Goal: Task Accomplishment & Management: Manage account settings

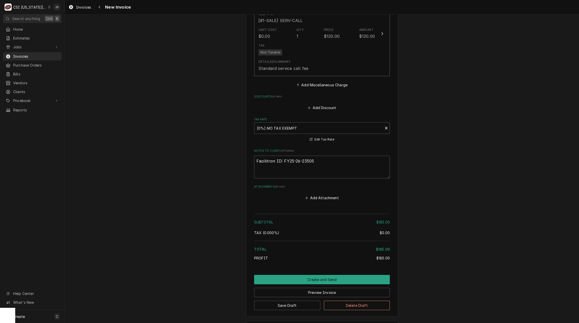
scroll to position [713, 0]
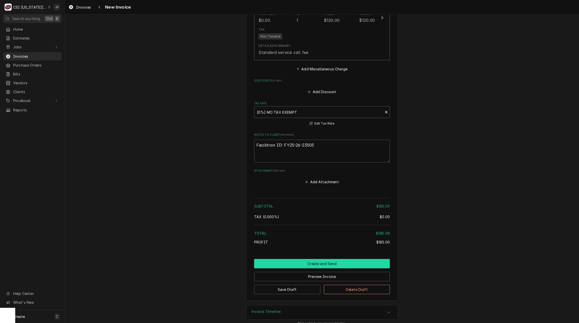
click at [296, 259] on button "Create and Send" at bounding box center [322, 263] width 136 height 9
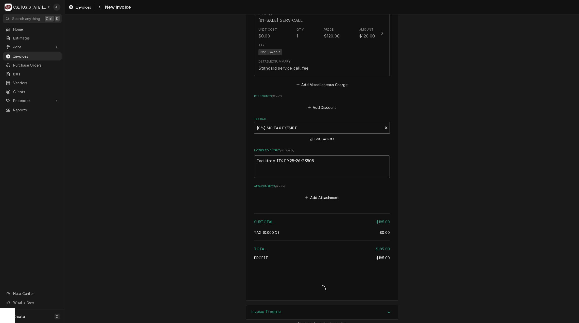
type textarea "x"
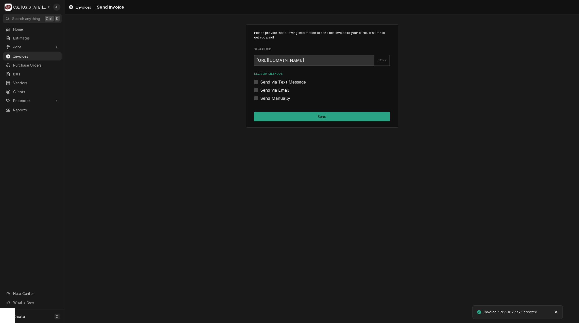
click at [275, 89] on label "Send via Email" at bounding box center [274, 90] width 29 height 6
click at [275, 89] on input "Send via Email" at bounding box center [328, 92] width 136 height 11
checkbox input "true"
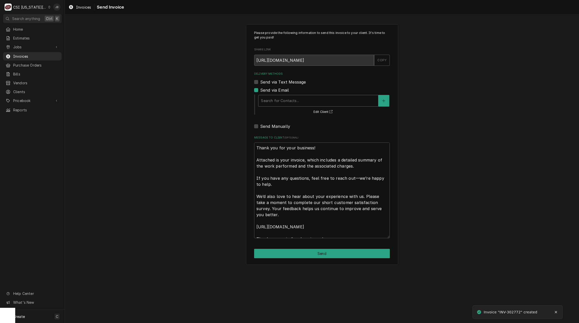
click at [276, 103] on div "Delivery Methods" at bounding box center [318, 100] width 115 height 9
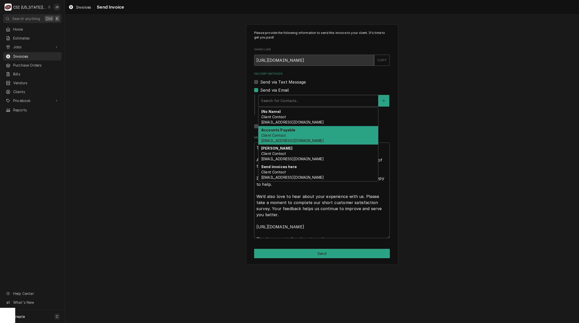
click at [320, 139] on span "Accounts_Payable@Isdschools.Org" at bounding box center [292, 141] width 63 height 4
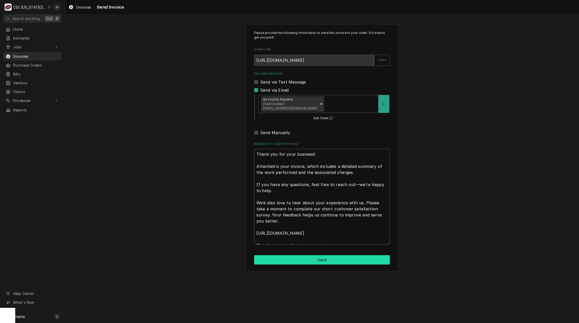
click at [304, 264] on button "Send" at bounding box center [322, 260] width 136 height 9
type textarea "x"
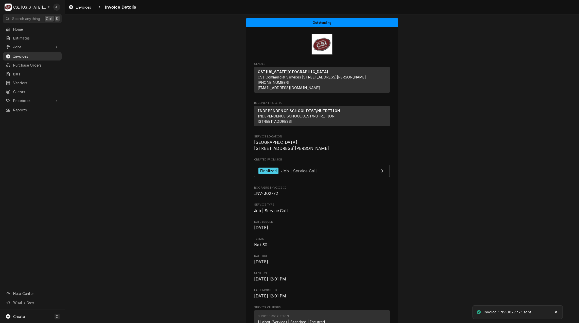
click at [30, 54] on span "Invoices" at bounding box center [36, 56] width 46 height 5
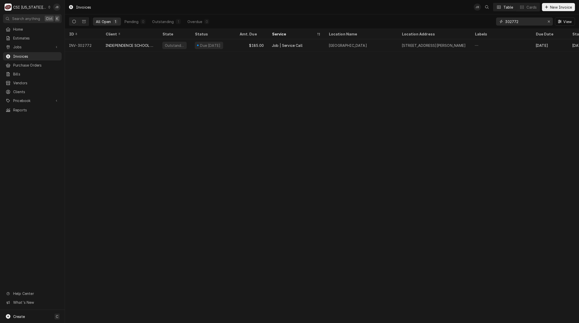
click at [527, 20] on input "302772" at bounding box center [524, 21] width 38 height 8
click at [522, 19] on input "302501" at bounding box center [524, 21] width 38 height 8
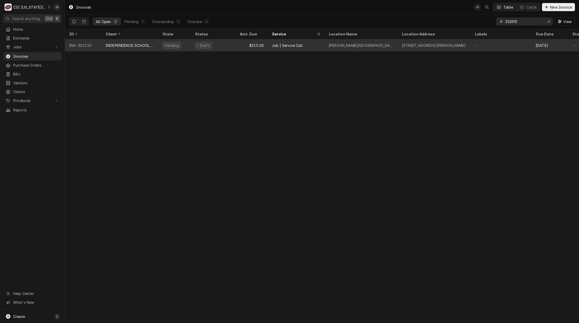
type input "302515"
click at [238, 48] on div "$315.00" at bounding box center [251, 45] width 32 height 12
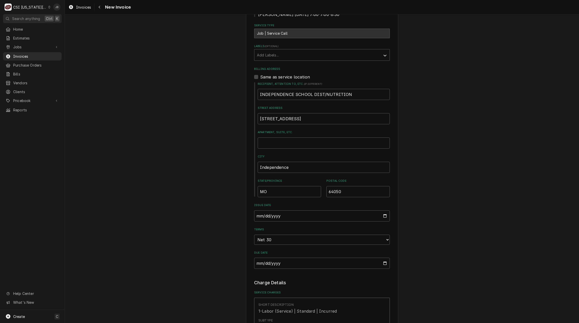
scroll to position [355, 0]
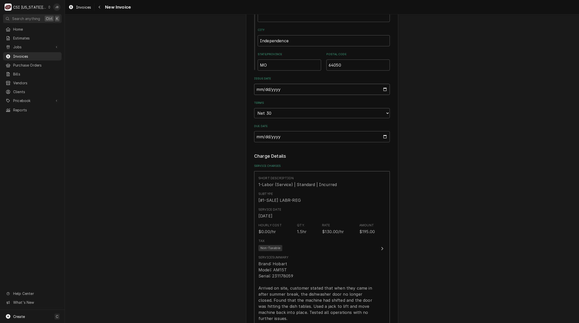
click at [383, 84] on input "2025-08-15" at bounding box center [322, 89] width 136 height 11
type textarea "x"
type input "2025-08-29"
click at [444, 155] on div "Please provide the following information to create your invoice: Client Details…" at bounding box center [322, 185] width 514 height 1040
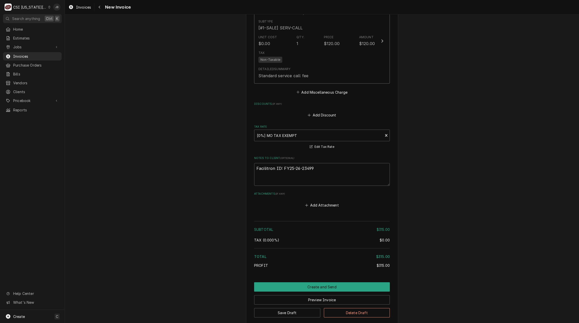
scroll to position [755, 0]
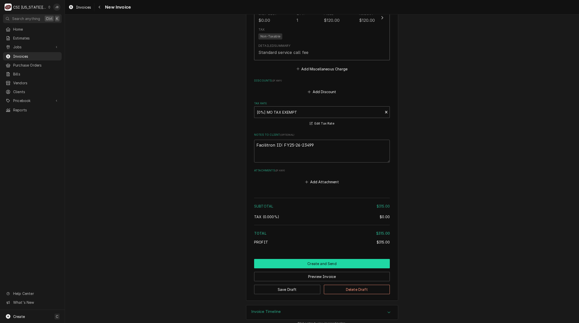
click at [321, 260] on button "Create and Send" at bounding box center [322, 263] width 136 height 9
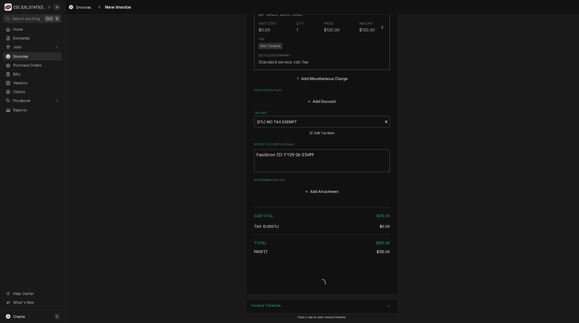
scroll to position [739, 0]
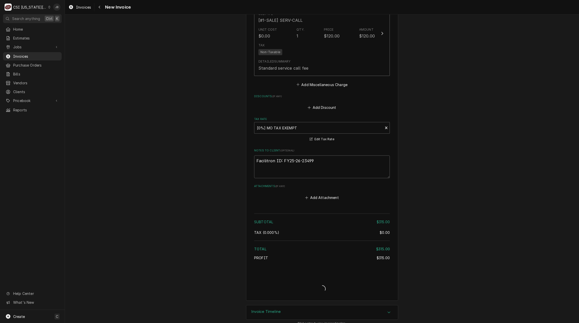
type textarea "x"
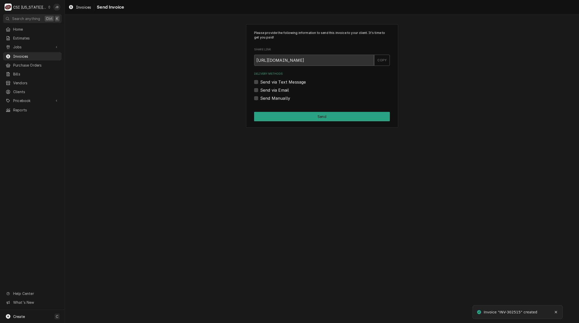
click at [267, 87] on label "Send via Email" at bounding box center [274, 90] width 29 height 6
click at [267, 87] on input "Send via Email" at bounding box center [328, 92] width 136 height 11
checkbox input "true"
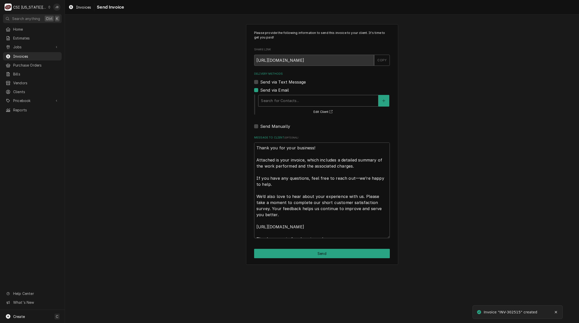
click at [292, 98] on div "Delivery Methods" at bounding box center [318, 100] width 115 height 9
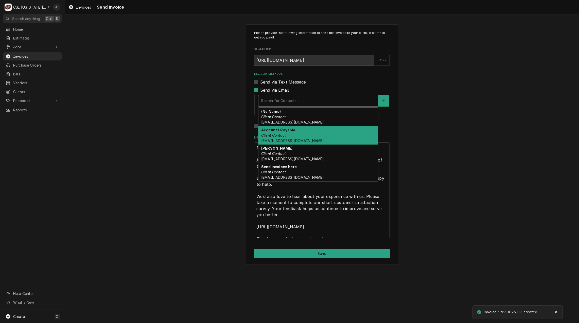
click at [295, 127] on div "Accounts Payable Client Contact Accounts_Payable@Isdschools.Org" at bounding box center [318, 135] width 120 height 19
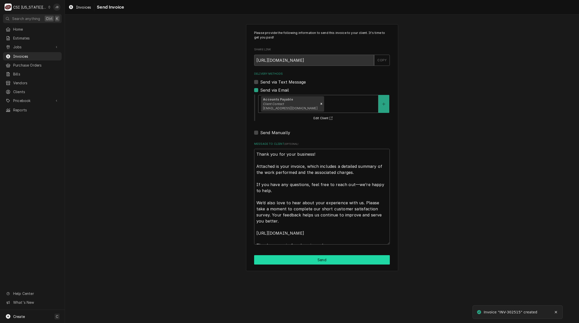
click at [294, 260] on button "Send" at bounding box center [322, 260] width 136 height 9
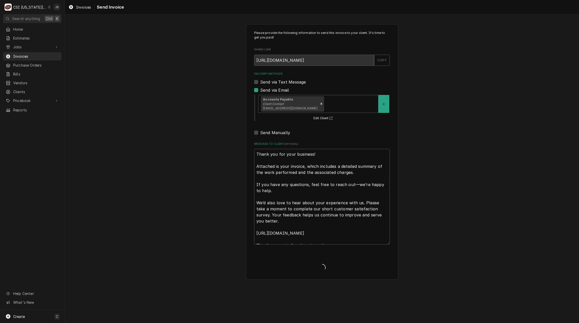
type textarea "x"
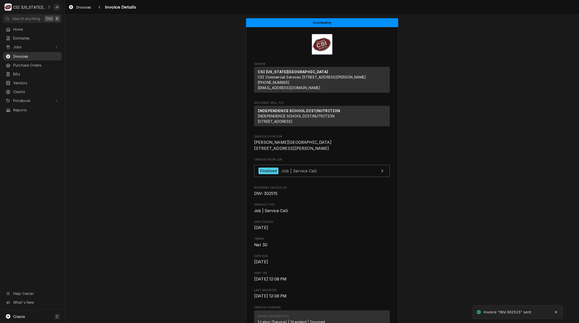
click at [44, 54] on span "Invoices" at bounding box center [36, 56] width 46 height 5
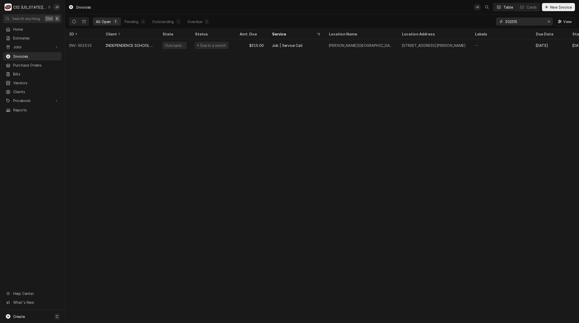
click at [523, 23] on input "302515" at bounding box center [524, 21] width 38 height 8
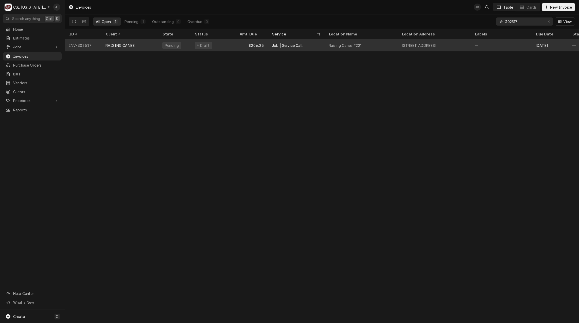
type input "302517"
click at [370, 46] on div "Raising Canes #221" at bounding box center [360, 45] width 73 height 12
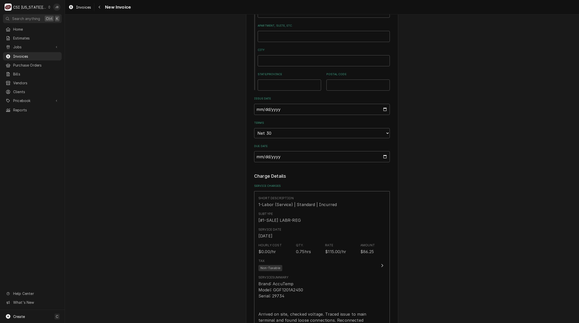
scroll to position [558, 0]
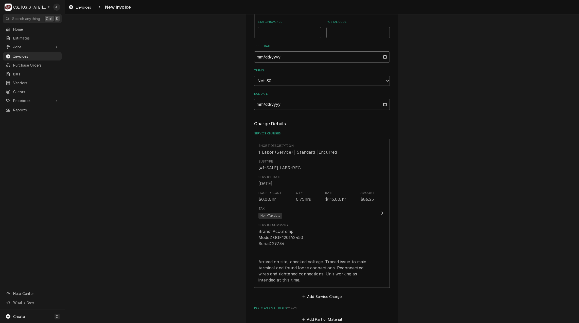
click at [384, 51] on input "[DATE]" at bounding box center [322, 56] width 136 height 11
type input "[DATE]"
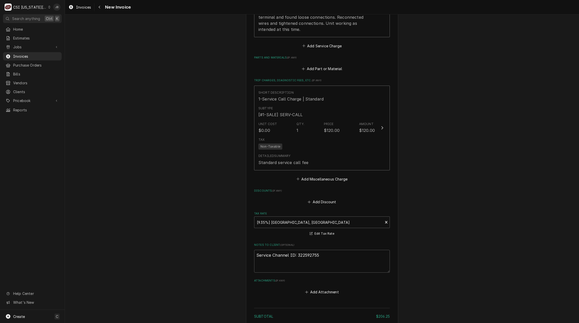
scroll to position [887, 0]
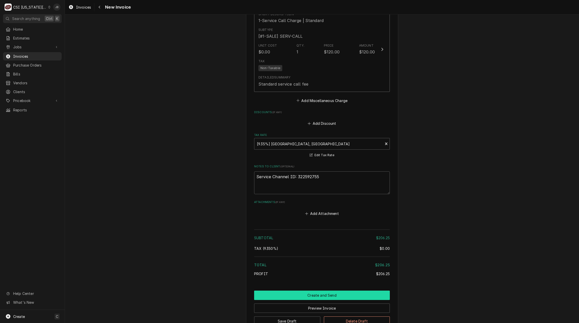
click at [315, 291] on button "Create and Send" at bounding box center [322, 295] width 136 height 9
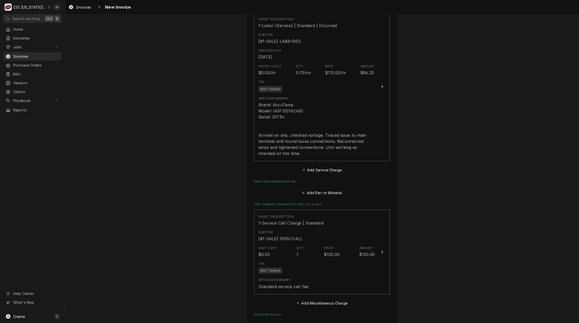
scroll to position [532, 0]
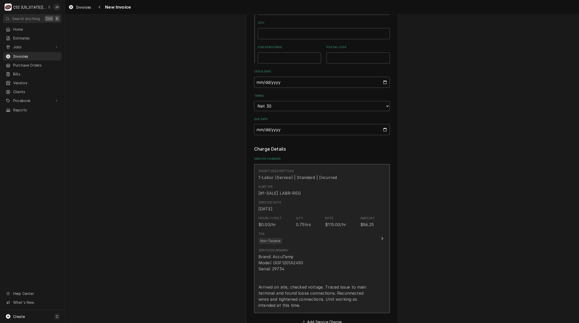
type textarea "x"
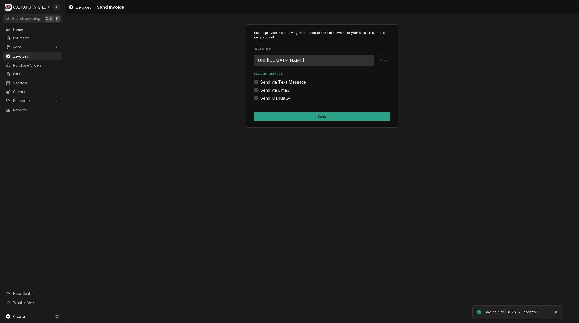
click at [282, 89] on label "Send via Email" at bounding box center [274, 90] width 29 height 6
click at [282, 89] on input "Send via Email" at bounding box center [328, 92] width 136 height 11
checkbox input "true"
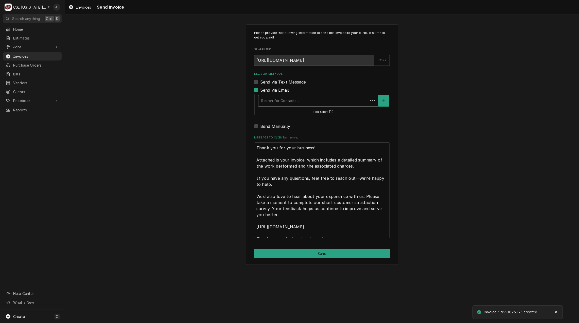
click at [276, 100] on div "Delivery Methods" at bounding box center [313, 100] width 104 height 9
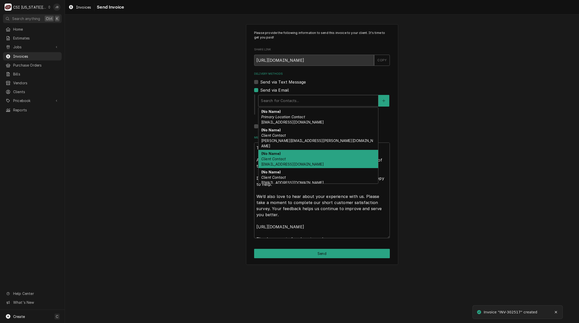
scroll to position [25, 0]
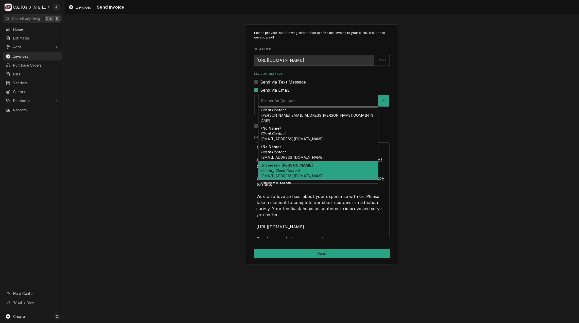
click at [294, 169] on em "Primary Client Contact" at bounding box center [280, 171] width 39 height 4
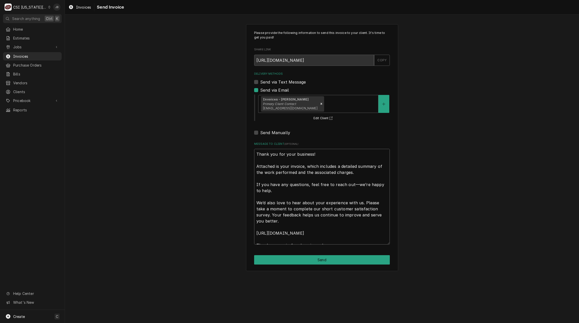
scroll to position [6, 0]
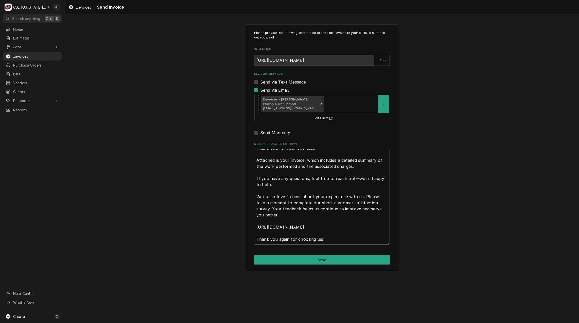
drag, startPoint x: 256, startPoint y: 154, endPoint x: 485, endPoint y: 334, distance: 292.0
click at [485, 323] on html "C CSI Kansas City JB Search anything Ctrl K Home Estimates Jobs Jobs Job Series…" at bounding box center [289, 161] width 579 height 323
type textarea "x"
type textarea "a"
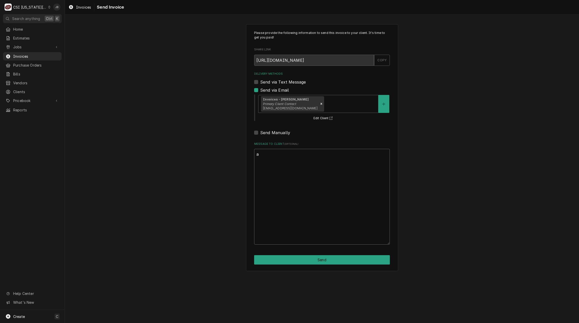
scroll to position [0, 0]
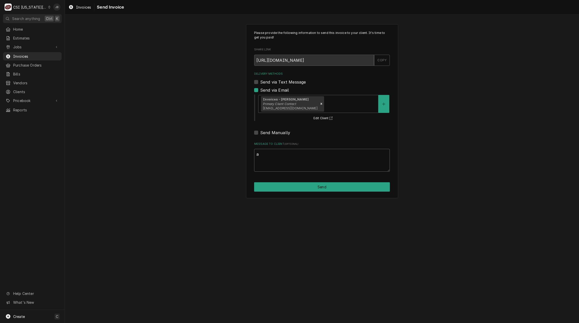
type textarea "x"
type textarea "ap"
type textarea "x"
type textarea "app"
type textarea "x"
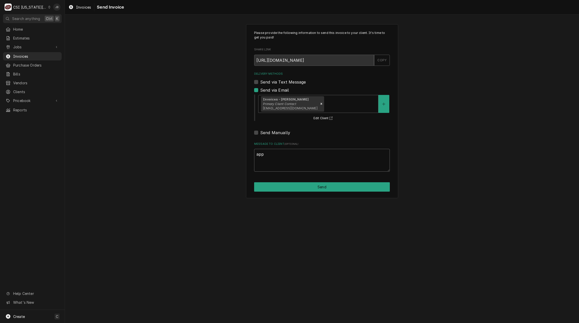
type textarea "appr"
type textarea "x"
type textarea "appro"
type textarea "x"
type textarea "approv"
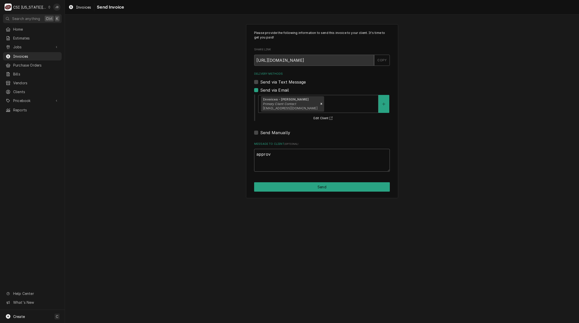
type textarea "x"
type textarea "approve"
type textarea "x"
type textarea "approved"
click at [265, 185] on button "Send" at bounding box center [322, 187] width 136 height 9
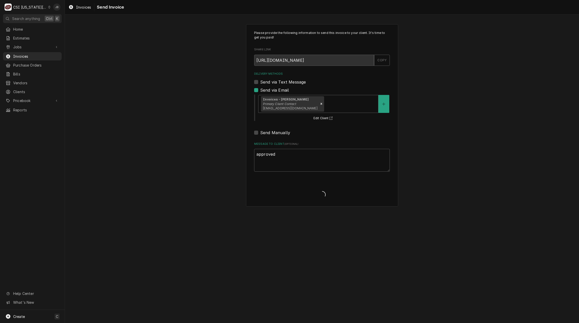
type textarea "x"
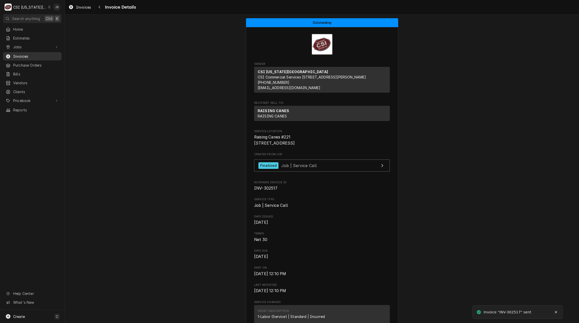
click at [31, 55] on span "Invoices" at bounding box center [36, 56] width 46 height 5
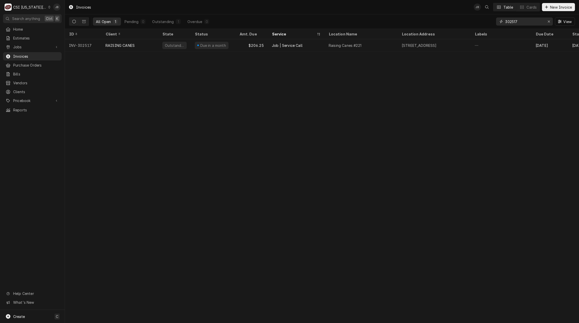
click at [524, 22] on input "302517" at bounding box center [524, 21] width 38 height 8
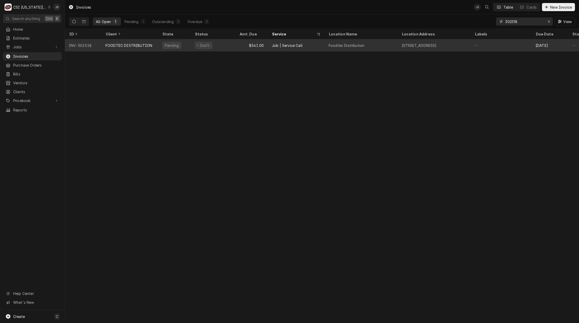
type input "302518"
click at [196, 45] on div "Draft" at bounding box center [203, 45] width 17 height 7
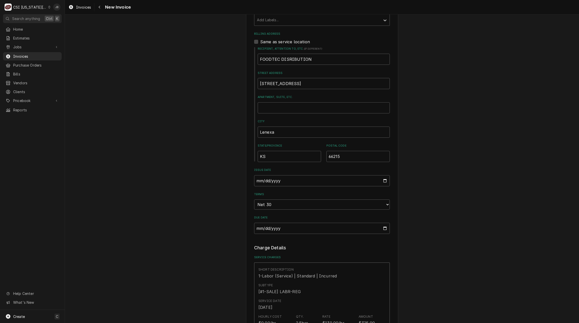
scroll to position [253, 0]
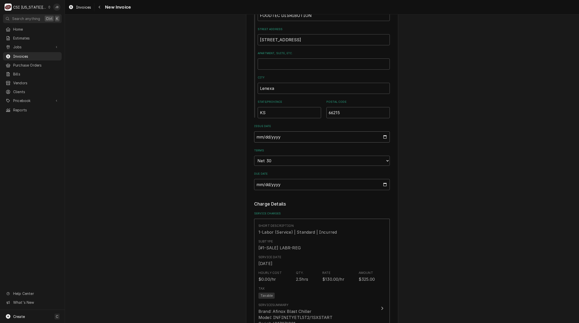
click at [383, 140] on input "2025-08-15" at bounding box center [322, 137] width 136 height 11
click at [383, 138] on input "2025-08-15" at bounding box center [322, 137] width 136 height 11
type textarea "x"
type input "2025-08-29"
click at [393, 198] on div "Please provide the following information to create your invoice: Client Details…" at bounding box center [322, 327] width 152 height 1112
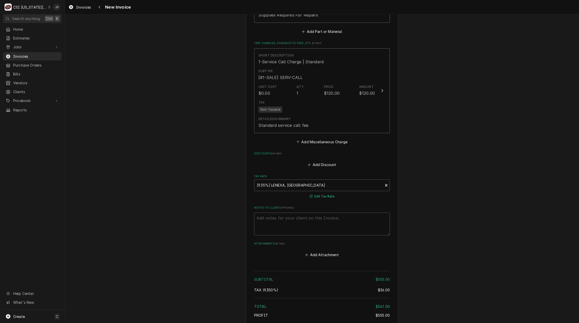
scroll to position [841, 0]
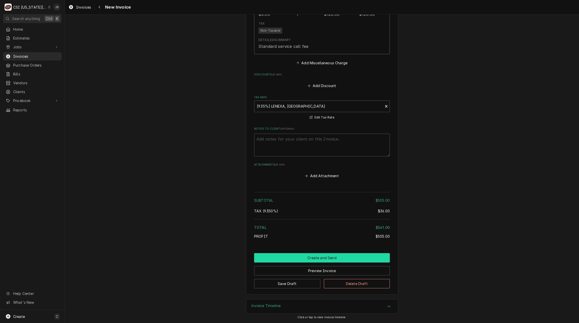
click at [298, 261] on button "Create and Send" at bounding box center [322, 257] width 136 height 9
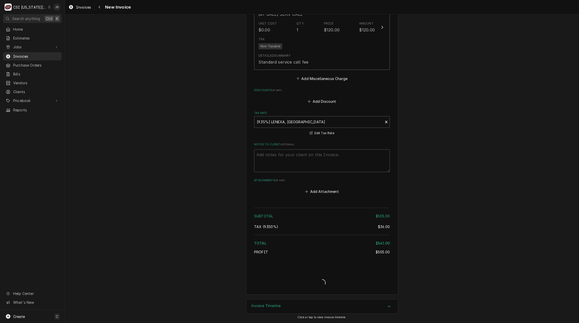
scroll to position [825, 0]
type textarea "x"
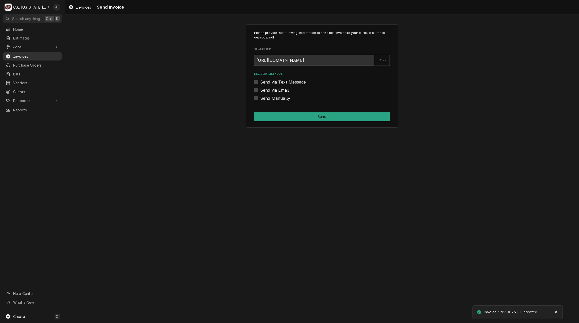
click at [29, 54] on span "Invoices" at bounding box center [36, 56] width 46 height 5
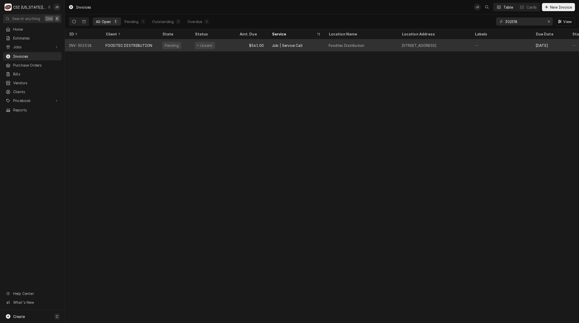
drag, startPoint x: 268, startPoint y: 44, endPoint x: 270, endPoint y: 46, distance: 2.6
click at [268, 44] on div "Job | Service Call" at bounding box center [296, 45] width 57 height 12
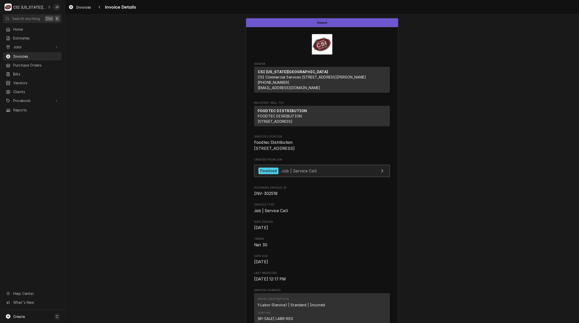
click at [313, 177] on link "Finalized Job | Service Call" at bounding box center [322, 171] width 136 height 12
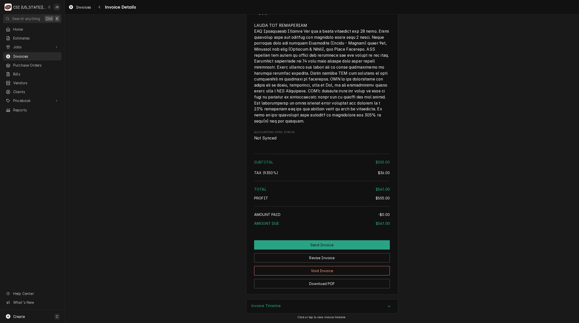
scroll to position [806, 0]
click at [319, 244] on button "Send Invoice" at bounding box center [322, 245] width 136 height 9
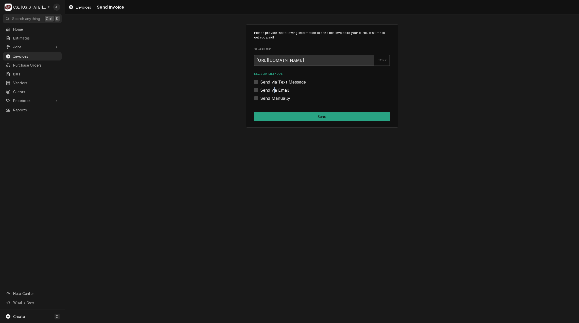
click at [274, 89] on label "Send via Email" at bounding box center [274, 90] width 29 height 6
drag, startPoint x: 274, startPoint y: 89, endPoint x: 233, endPoint y: 87, distance: 40.9
click at [223, 87] on div "Please provide the following information to send this invoice to your client. I…" at bounding box center [322, 76] width 514 height 113
click at [260, 89] on label "Send via Email" at bounding box center [274, 90] width 29 height 6
click at [260, 89] on input "Send via Email" at bounding box center [328, 92] width 136 height 11
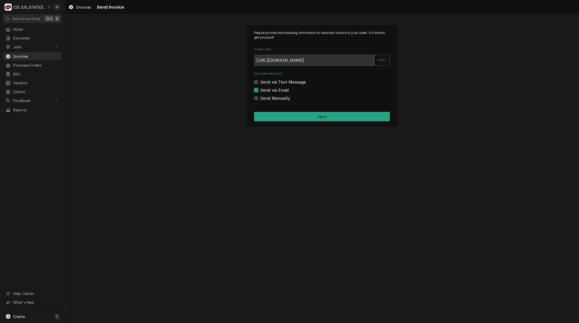
checkbox input "true"
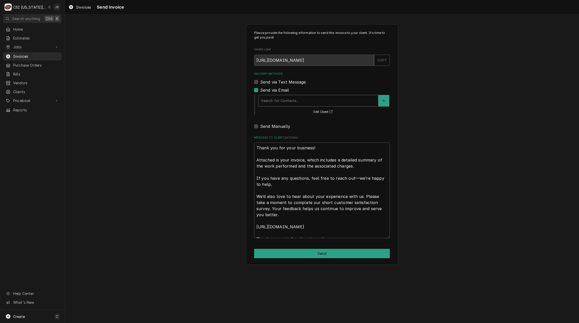
click at [298, 104] on div "Delivery Methods" at bounding box center [318, 100] width 115 height 9
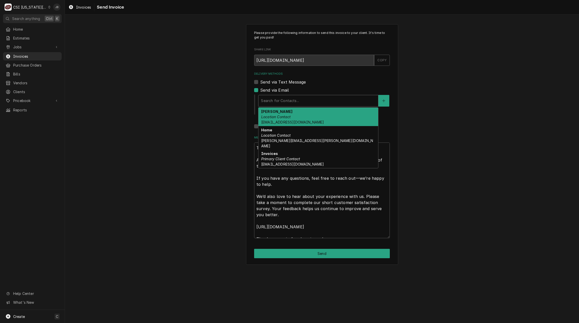
click at [297, 115] on div "Dan Q Location Contact danq@foodtecdistribution.com" at bounding box center [318, 117] width 120 height 19
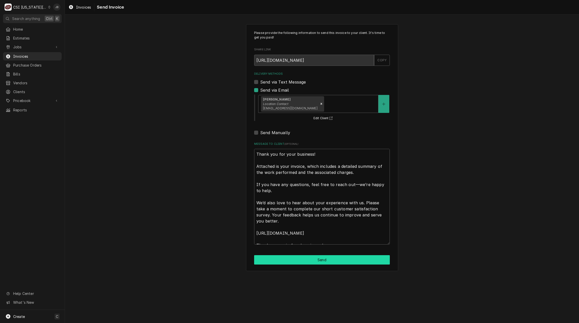
click at [300, 259] on button "Send" at bounding box center [322, 260] width 136 height 9
type textarea "x"
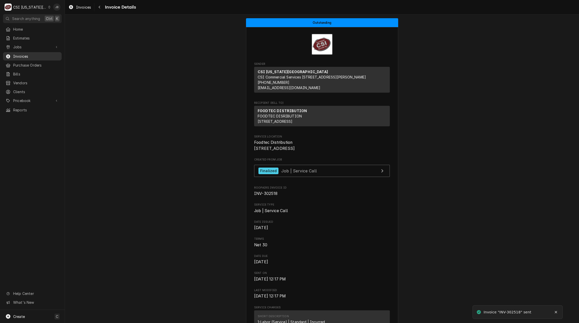
click at [31, 55] on span "Invoices" at bounding box center [36, 56] width 46 height 5
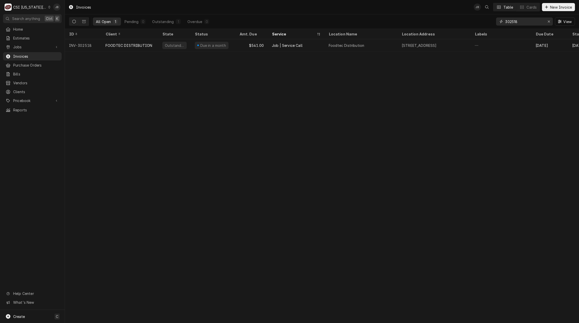
drag, startPoint x: 530, startPoint y: 21, endPoint x: 436, endPoint y: 18, distance: 94.3
click at [456, 21] on div "All Open 1 Pending 0 Outstanding 1 Overdue 0 302518 View" at bounding box center [322, 21] width 506 height 14
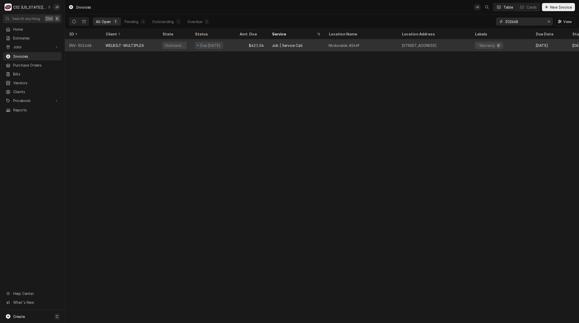
type input "302668"
click at [231, 48] on div "Due [DATE]" at bounding box center [213, 45] width 45 height 12
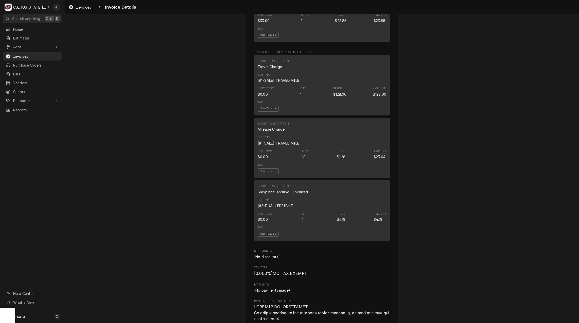
scroll to position [684, 0]
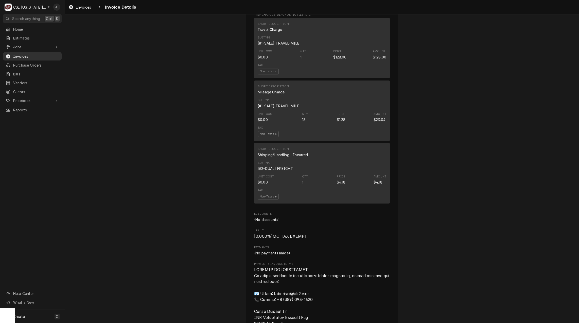
drag, startPoint x: 38, startPoint y: 56, endPoint x: 43, endPoint y: 56, distance: 5.3
click at [38, 56] on span "Invoices" at bounding box center [36, 56] width 46 height 5
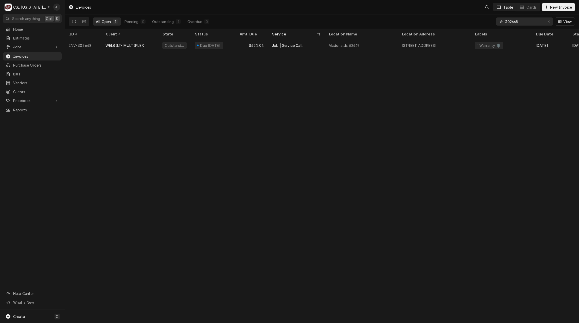
drag, startPoint x: 518, startPoint y: 22, endPoint x: 467, endPoint y: 22, distance: 51.2
click at [470, 22] on div "All Open 1 Pending 0 Outstanding 1 Overdue 0 302668 View" at bounding box center [322, 21] width 506 height 14
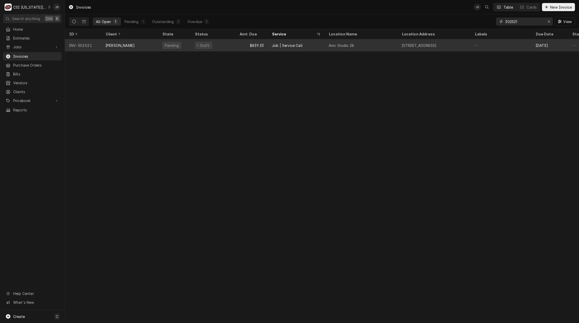
type input "302521"
click at [242, 49] on div "$839.33" at bounding box center [251, 45] width 32 height 12
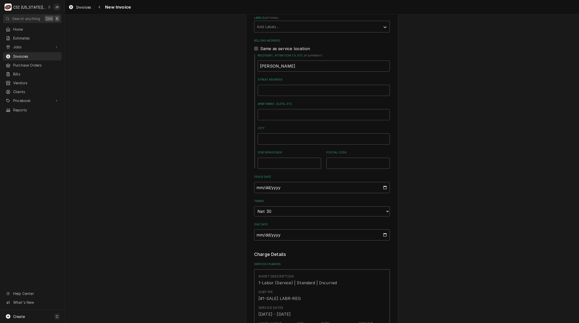
scroll to position [456, 0]
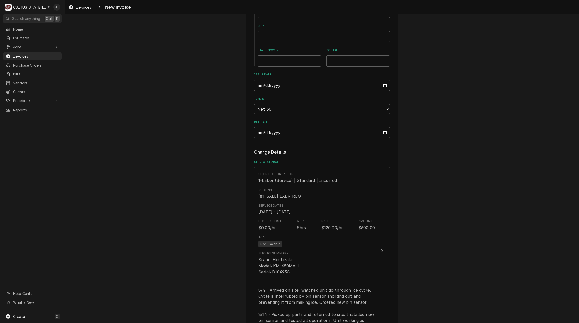
click at [384, 80] on input "[DATE]" at bounding box center [322, 85] width 136 height 11
type textarea "x"
type input "[DATE]"
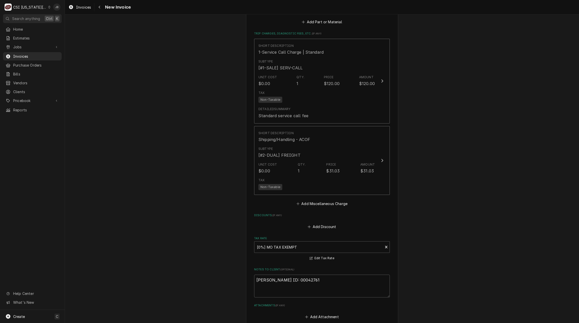
scroll to position [793, 0]
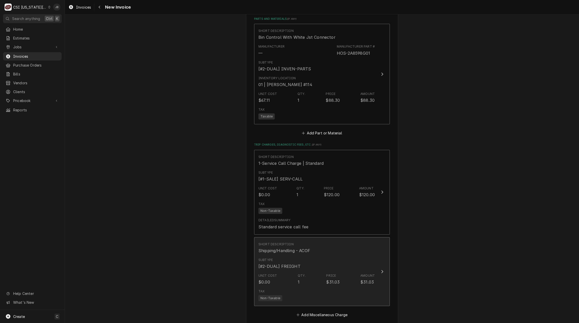
click at [330, 256] on div "Subtype [#2-DUAL] FREIGHT" at bounding box center [316, 264] width 116 height 16
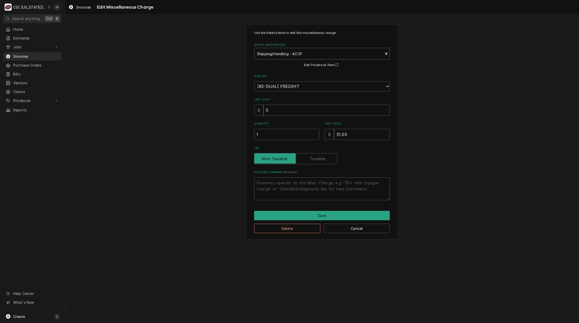
type textarea "x"
click at [298, 50] on div "Short Description" at bounding box center [318, 53] width 123 height 9
type input "ship"
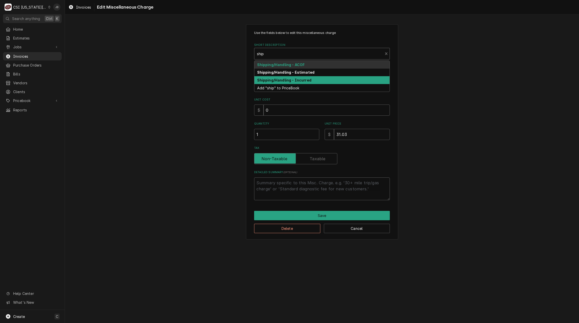
click at [300, 78] on strong "Shipping/Handling - Incurred" at bounding box center [284, 80] width 54 height 4
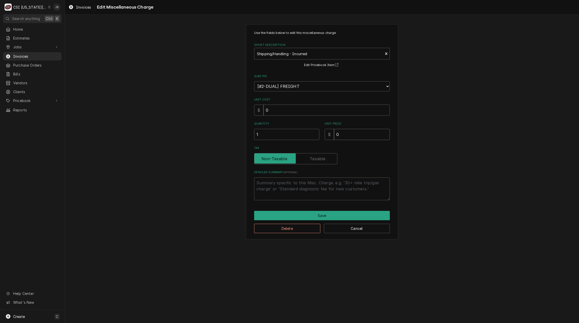
click at [350, 138] on input "0" at bounding box center [362, 134] width 56 height 11
type textarea "x"
type input "3"
type textarea "x"
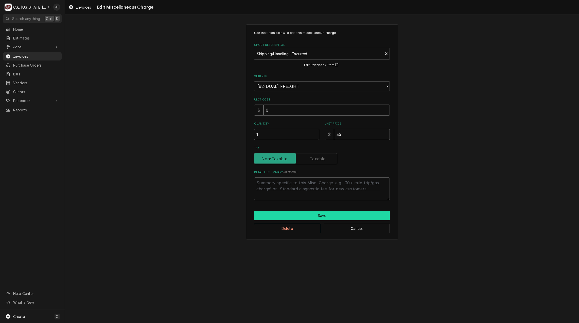
type input "35"
click at [326, 216] on button "Save" at bounding box center [322, 215] width 136 height 9
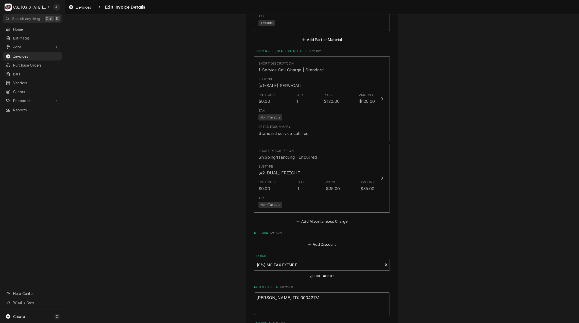
scroll to position [989, 0]
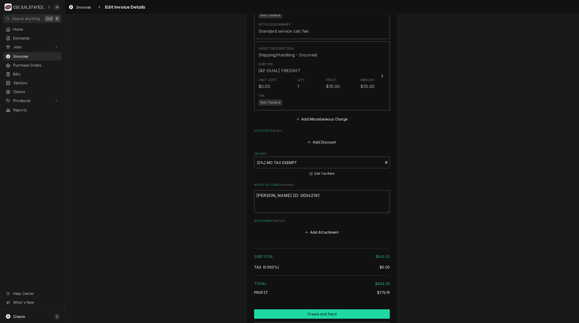
click at [320, 310] on button "Create and Send" at bounding box center [322, 314] width 136 height 9
type textarea "x"
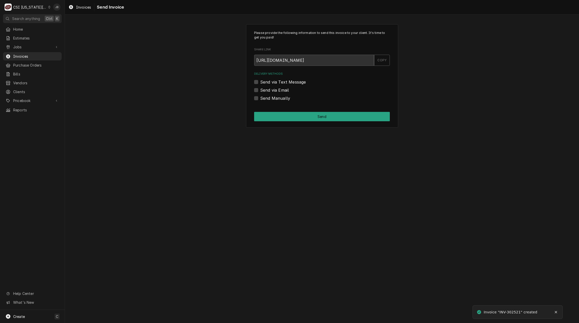
click at [268, 90] on label "Send via Email" at bounding box center [274, 90] width 29 height 6
click at [268, 90] on input "Send via Email" at bounding box center [328, 92] width 136 height 11
checkbox input "true"
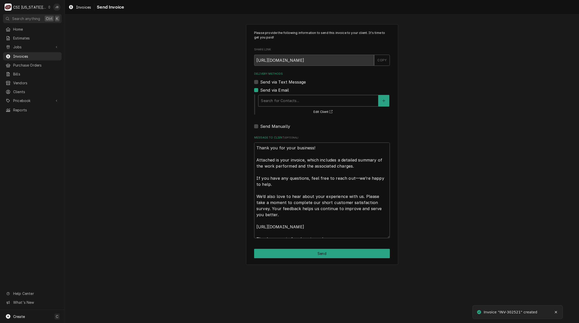
click at [292, 105] on div "Delivery Methods" at bounding box center [318, 100] width 115 height 9
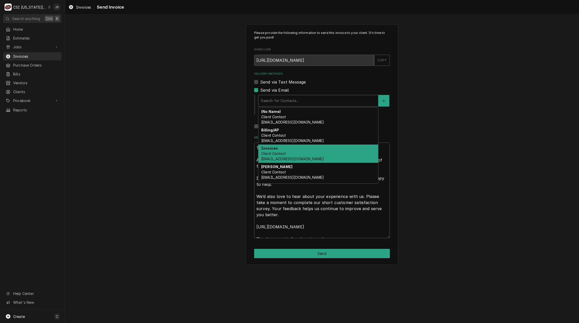
click at [299, 157] on span "invoiceservice@viviancompany.com" at bounding box center [292, 159] width 63 height 4
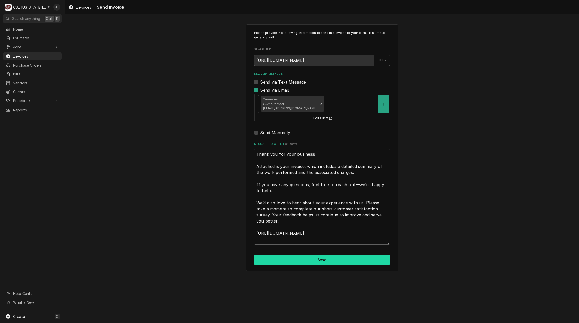
click at [286, 262] on button "Send" at bounding box center [322, 260] width 136 height 9
type textarea "x"
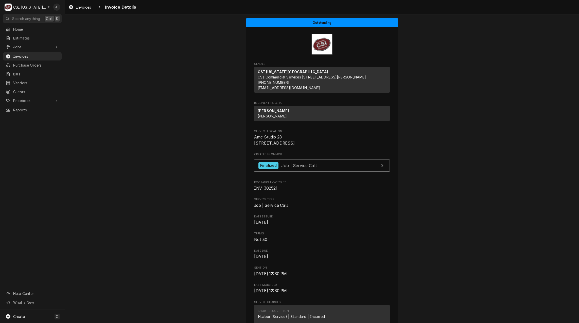
drag, startPoint x: 29, startPoint y: 53, endPoint x: 112, endPoint y: 53, distance: 82.1
click at [29, 54] on span "Invoices" at bounding box center [36, 56] width 46 height 5
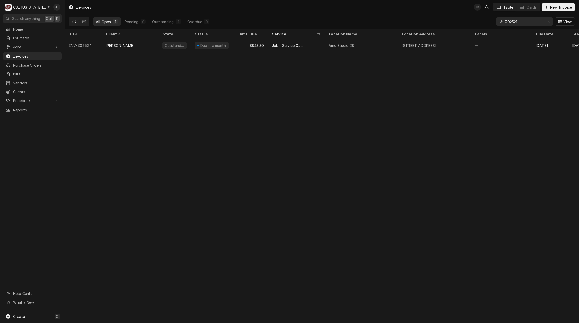
click at [522, 24] on input "302521" at bounding box center [524, 21] width 38 height 8
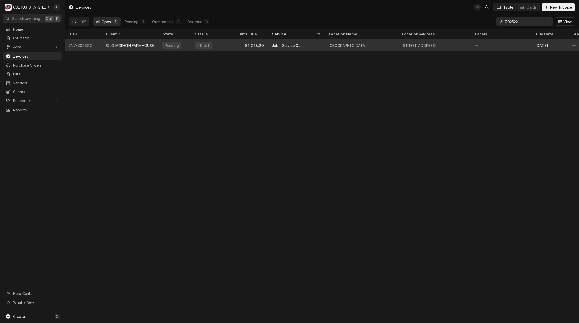
type input "302522"
click at [211, 45] on div "Draft" at bounding box center [213, 45] width 45 height 12
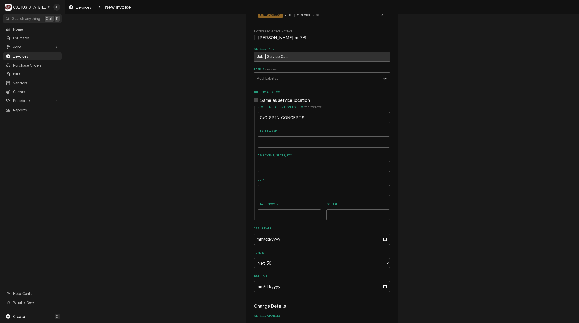
scroll to position [253, 0]
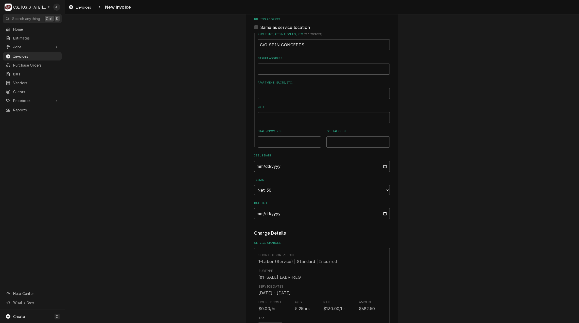
click at [383, 161] on input "2025-08-15" at bounding box center [322, 166] width 136 height 11
click at [384, 161] on input "2025-08-15" at bounding box center [322, 166] width 136 height 11
type textarea "x"
type input "2025-08-29"
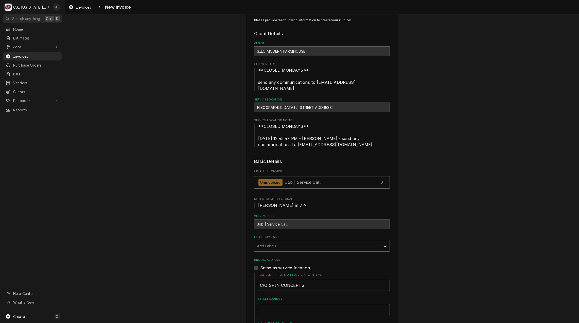
scroll to position [0, 0]
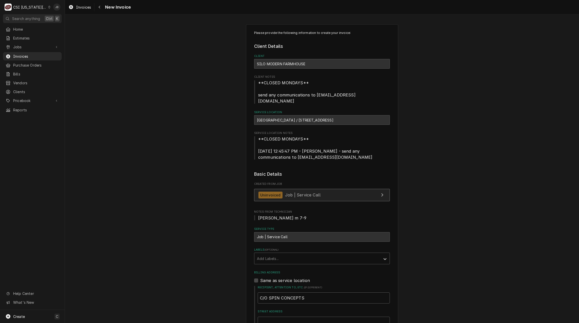
click at [294, 189] on link "Uninvoiced Job | Service Call" at bounding box center [322, 195] width 136 height 12
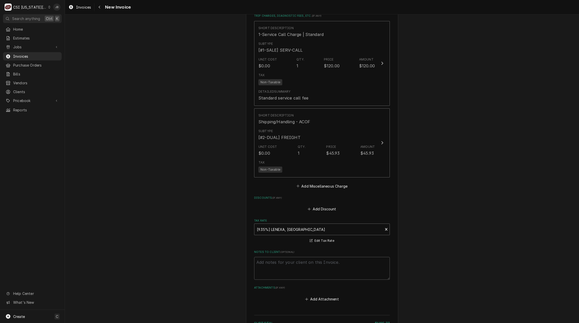
scroll to position [906, 0]
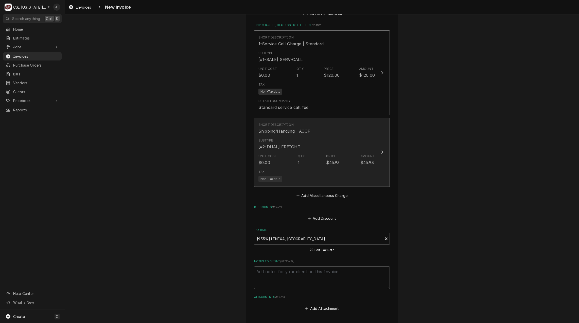
click at [298, 154] on div "Qty." at bounding box center [302, 156] width 8 height 5
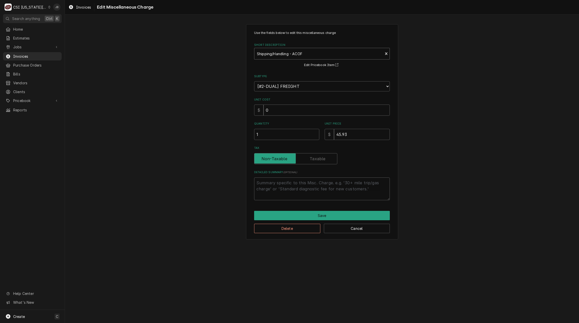
type textarea "x"
drag, startPoint x: 277, startPoint y: 54, endPoint x: 277, endPoint y: 49, distance: 5.3
click at [277, 54] on div "Short Description" at bounding box center [318, 53] width 123 height 9
type input "ship"
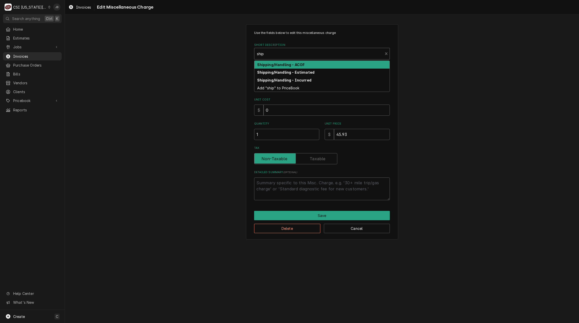
click at [272, 65] on strong "Shipping/Handling - ACOF" at bounding box center [281, 65] width 48 height 4
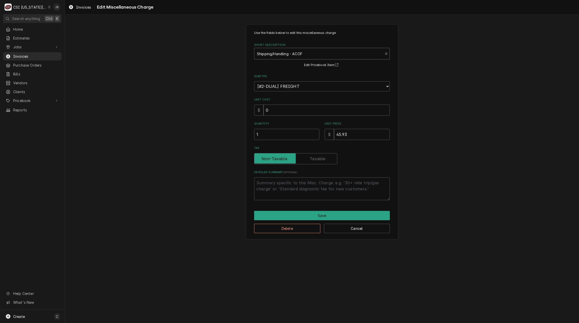
type textarea "x"
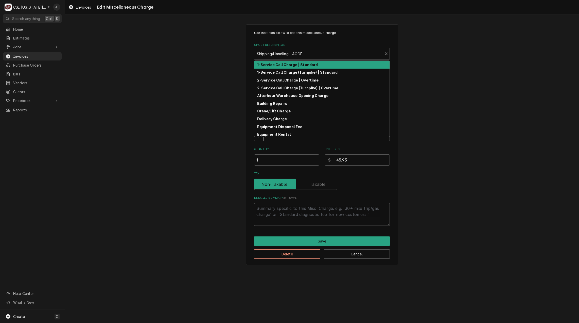
click at [304, 53] on div "Short Description" at bounding box center [318, 53] width 123 height 9
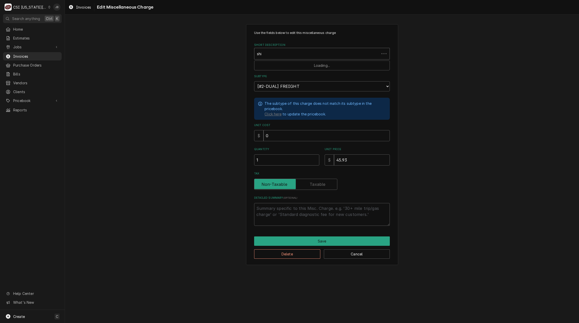
type input "ship"
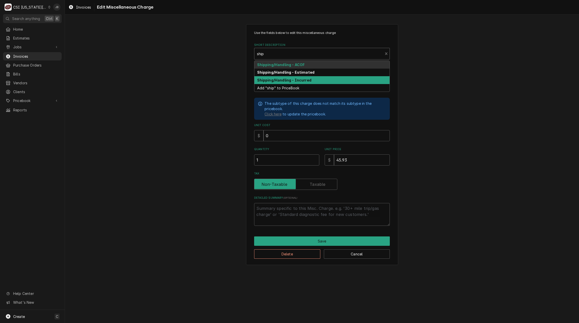
click at [295, 81] on strong "Shipping/Handling - Incurred" at bounding box center [284, 80] width 54 height 4
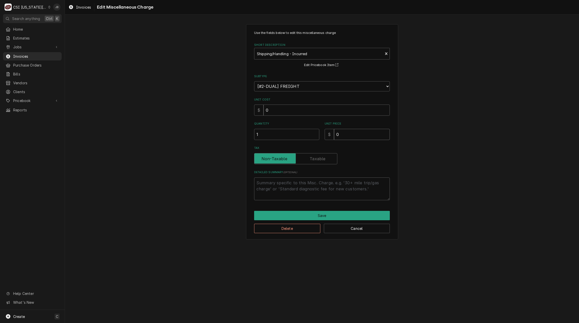
drag, startPoint x: 345, startPoint y: 138, endPoint x: 285, endPoint y: 137, distance: 59.8
click at [286, 137] on div "Quantity 1 Unit Price $ 0" at bounding box center [322, 131] width 136 height 18
type textarea "x"
type input "3"
type textarea "x"
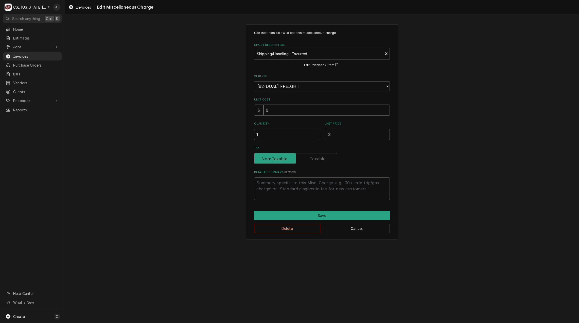
type textarea "x"
type input "5"
type textarea "x"
type input "50"
click at [278, 214] on button "Save" at bounding box center [322, 215] width 136 height 9
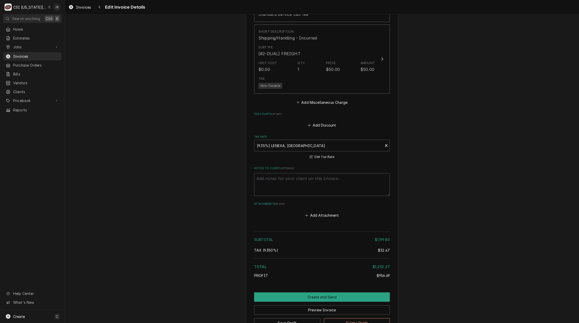
scroll to position [1033, 0]
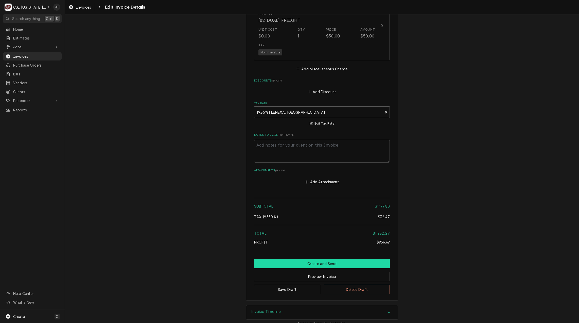
click at [310, 259] on button "Create and Send" at bounding box center [322, 263] width 136 height 9
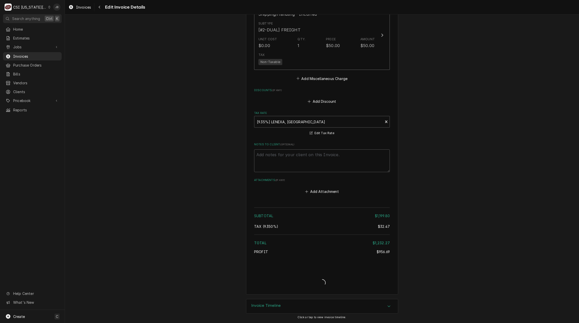
scroll to position [1017, 0]
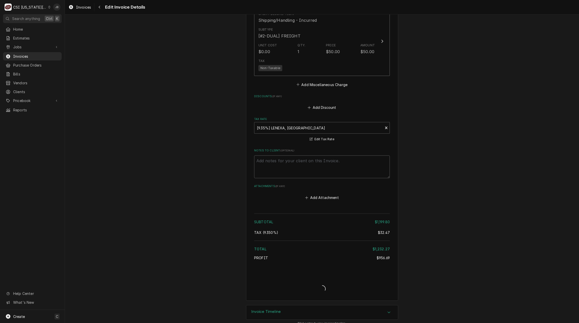
type textarea "x"
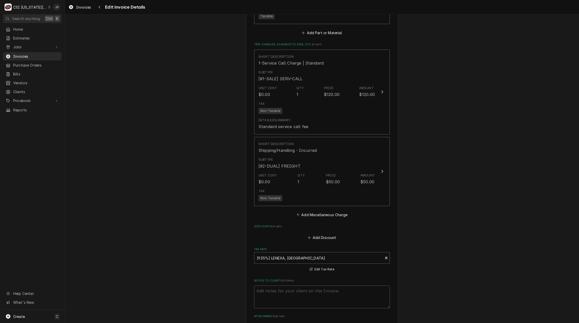
scroll to position [814, 0]
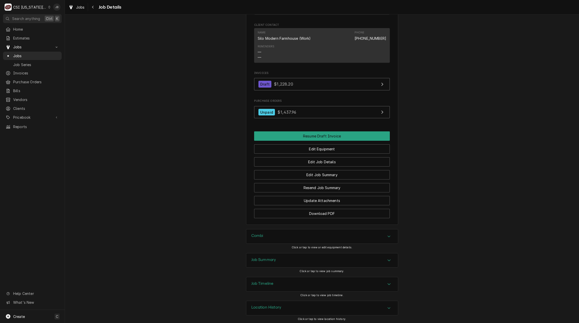
scroll to position [511, 0]
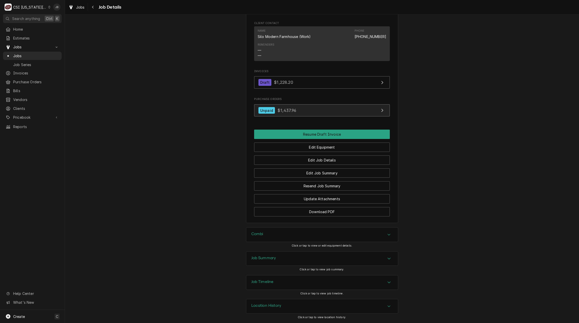
click at [289, 110] on span "$1,437.96" at bounding box center [286, 110] width 19 height 5
click at [258, 257] on h3 "Job Summary" at bounding box center [263, 258] width 25 height 5
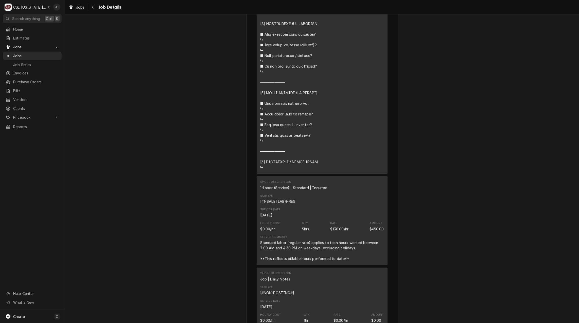
scroll to position [1322, 0]
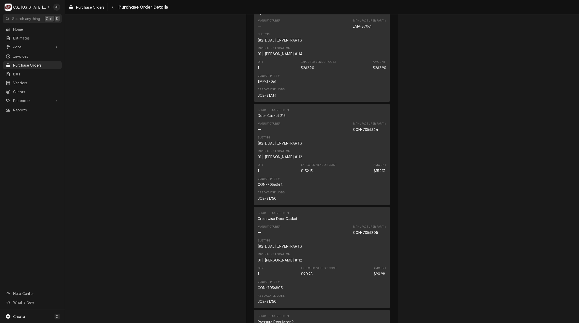
scroll to position [406, 0]
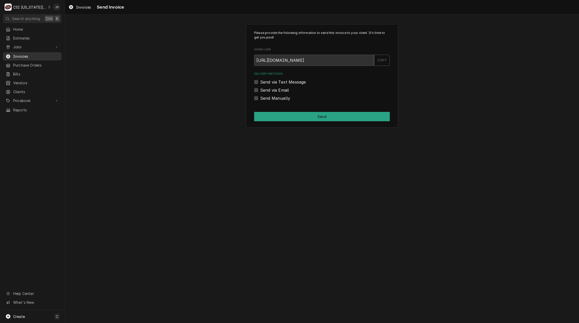
drag, startPoint x: 31, startPoint y: 56, endPoint x: 44, endPoint y: 55, distance: 12.7
click at [31, 56] on span "Invoices" at bounding box center [36, 56] width 46 height 5
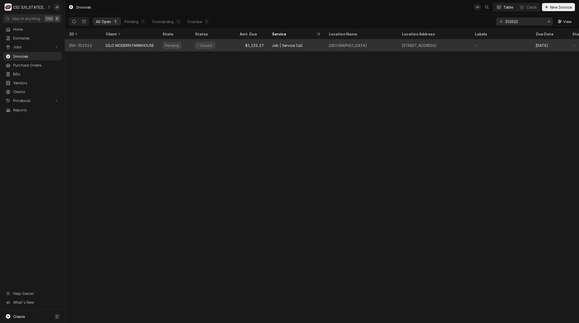
click at [295, 45] on div "Job | Service Call" at bounding box center [287, 45] width 31 height 5
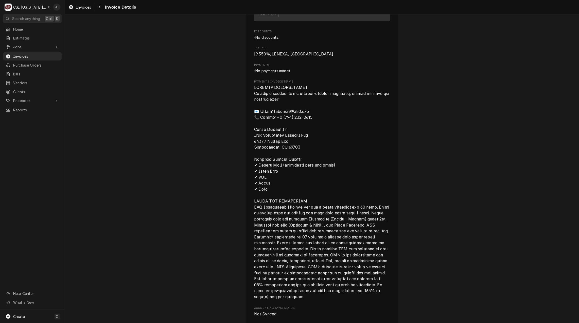
scroll to position [943, 0]
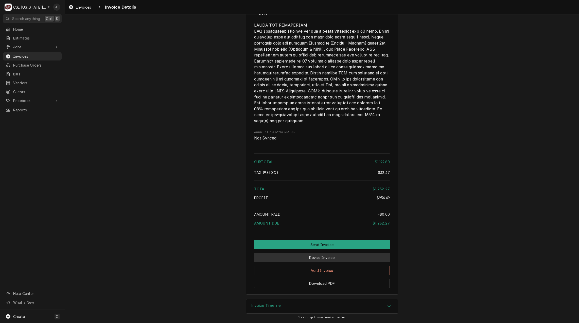
click at [317, 260] on button "Revise Invoice" at bounding box center [322, 257] width 136 height 9
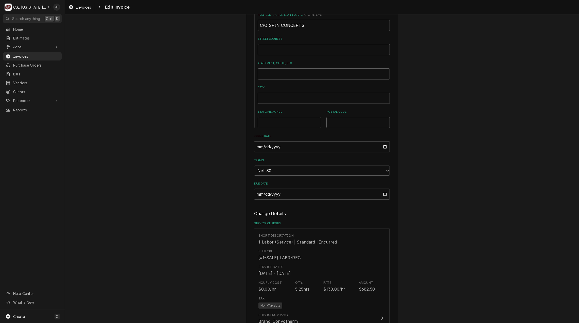
scroll to position [304, 0]
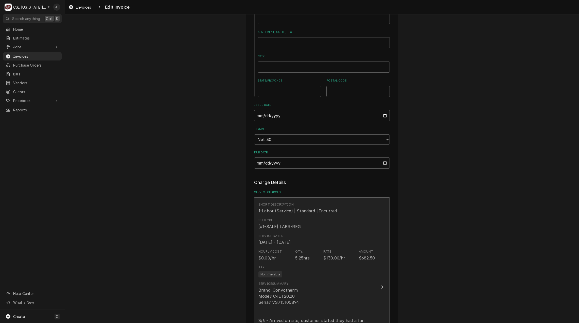
click at [295, 224] on div "[#1-SALE] LABR-REG" at bounding box center [279, 227] width 42 height 6
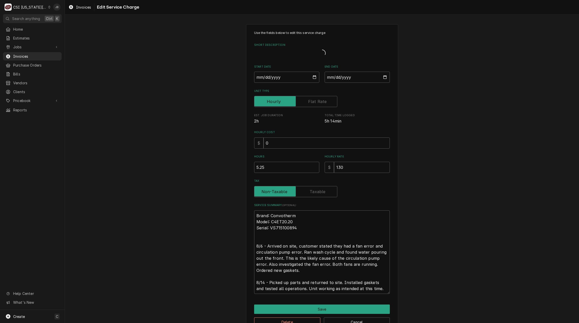
type textarea "x"
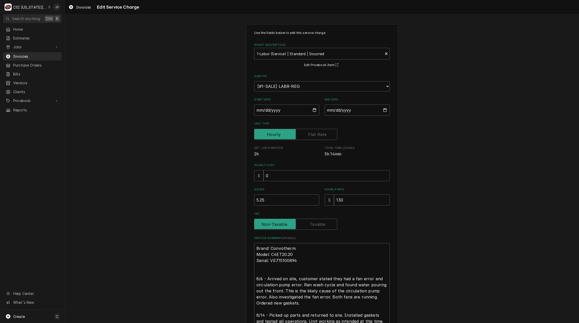
click at [312, 224] on label "Tax" at bounding box center [295, 224] width 83 height 11
click at [312, 224] on input "Tax" at bounding box center [295, 224] width 79 height 11
checkbox input "true"
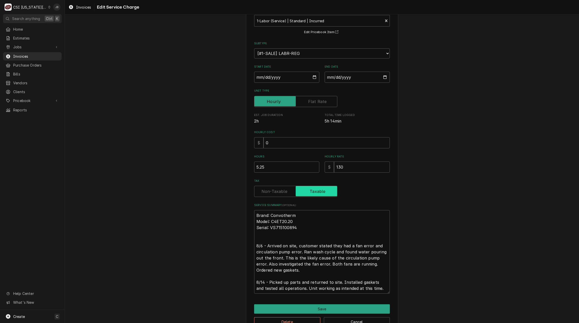
scroll to position [47, 0]
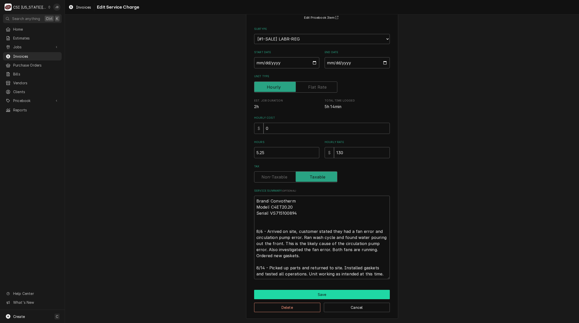
click at [317, 295] on button "Save" at bounding box center [322, 294] width 136 height 9
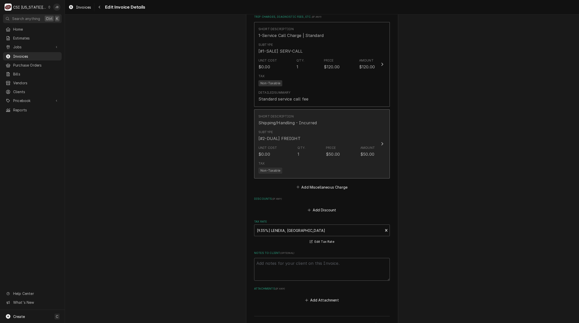
scroll to position [1007, 0]
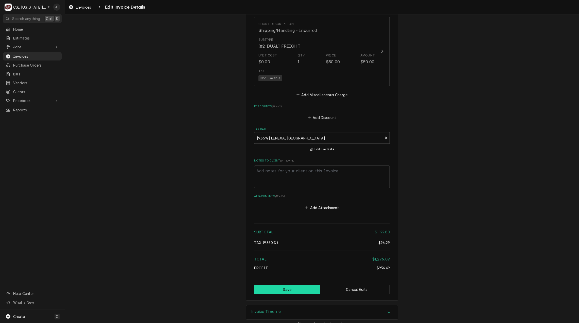
click at [289, 285] on button "Save" at bounding box center [287, 289] width 66 height 9
type textarea "x"
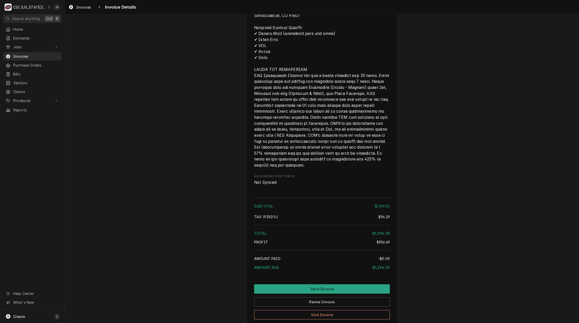
scroll to position [943, 0]
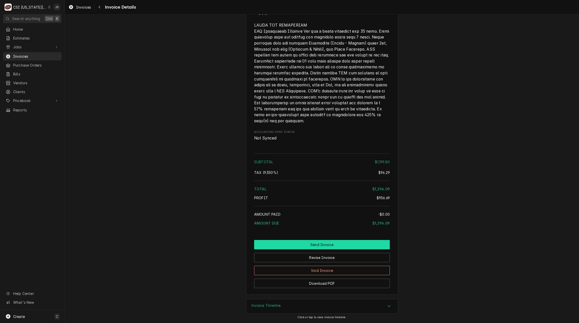
click at [291, 243] on button "Send Invoice" at bounding box center [322, 244] width 136 height 9
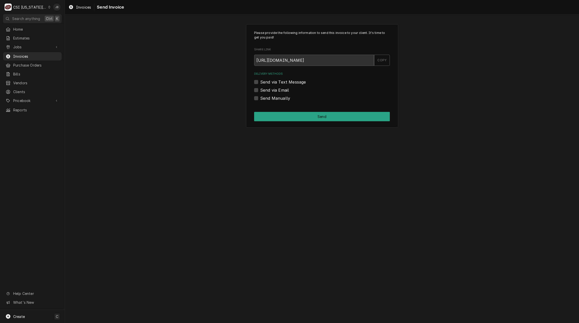
click at [275, 90] on label "Send via Email" at bounding box center [274, 90] width 29 height 6
click at [275, 90] on input "Send via Email" at bounding box center [328, 92] width 136 height 11
checkbox input "true"
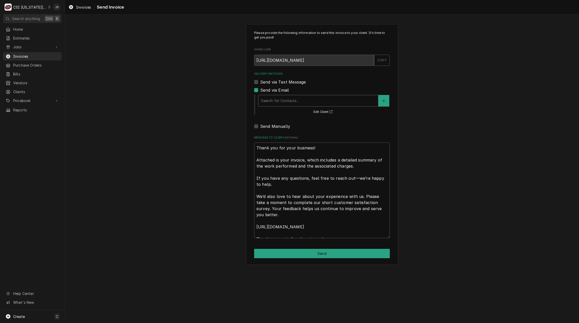
click at [284, 101] on div "Delivery Methods" at bounding box center [318, 100] width 115 height 9
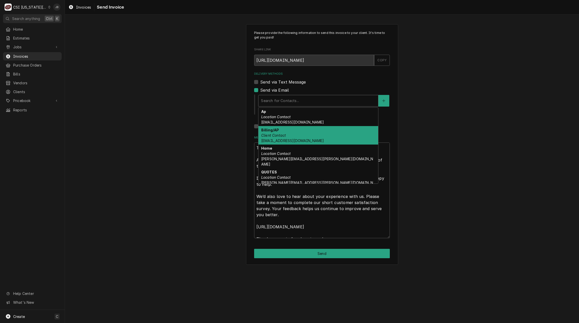
click at [285, 135] on em "Client Contact" at bounding box center [273, 135] width 25 height 4
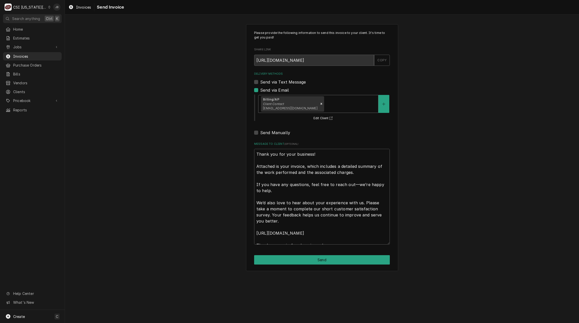
click at [285, 266] on div "Please provide the following information to send this invoice to your client. I…" at bounding box center [322, 147] width 152 height 247
click at [284, 262] on button "Send" at bounding box center [322, 260] width 136 height 9
type textarea "x"
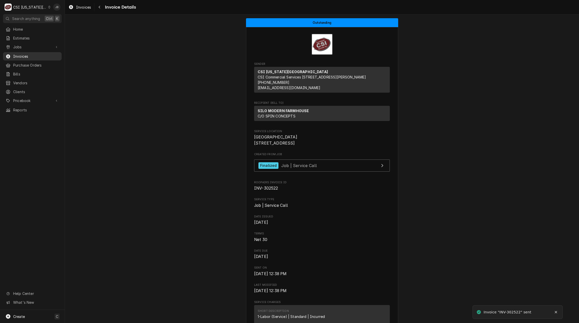
click at [27, 56] on span "Invoices" at bounding box center [36, 56] width 46 height 5
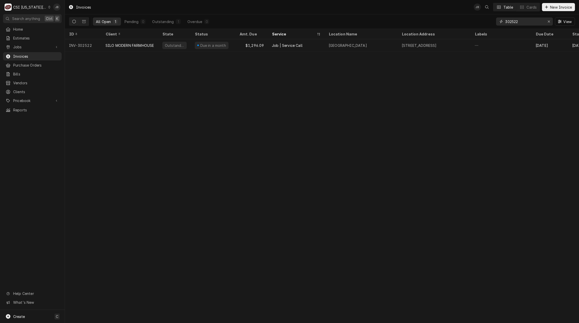
click at [526, 23] on input "302522" at bounding box center [524, 21] width 38 height 8
type input "302524"
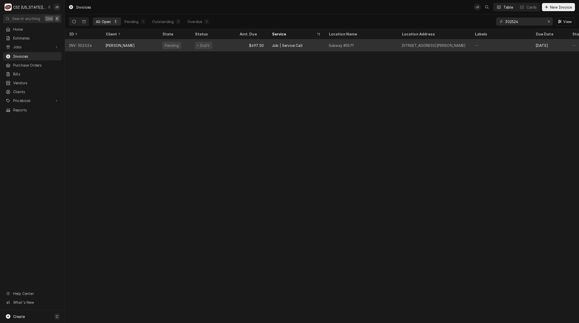
drag, startPoint x: 338, startPoint y: 45, endPoint x: 342, endPoint y: 45, distance: 4.3
click at [338, 45] on div "Subway #5571" at bounding box center [341, 45] width 25 height 5
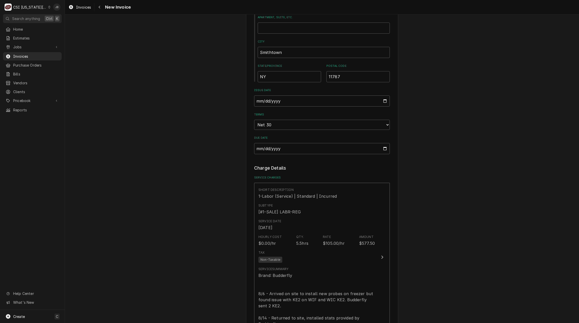
scroll to position [355, 0]
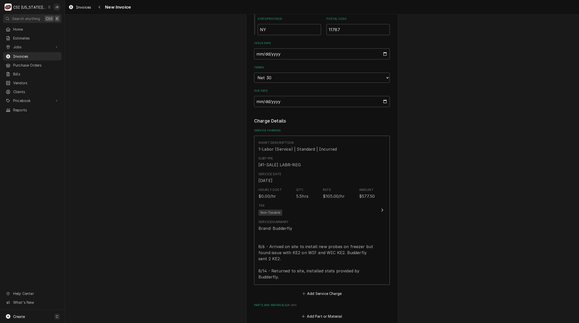
click at [457, 166] on div "Please provide the following information to create your invoice: Client Details…" at bounding box center [322, 164] width 514 height 999
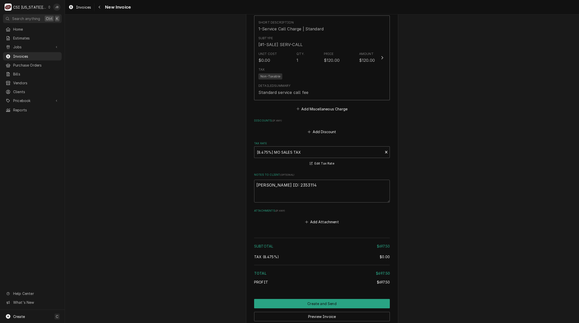
scroll to position [719, 0]
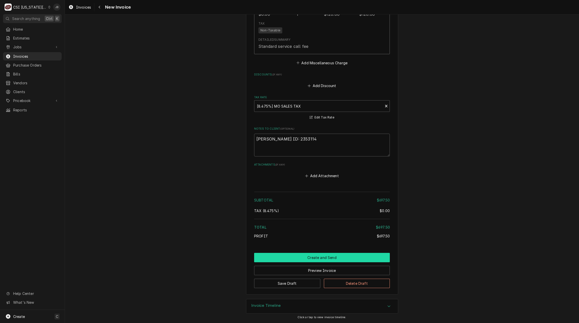
click at [291, 258] on button "Create and Send" at bounding box center [322, 257] width 136 height 9
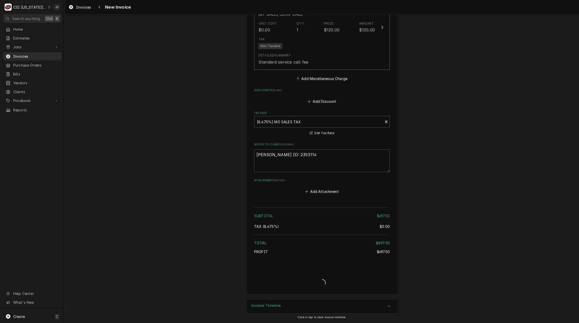
scroll to position [703, 0]
type textarea "x"
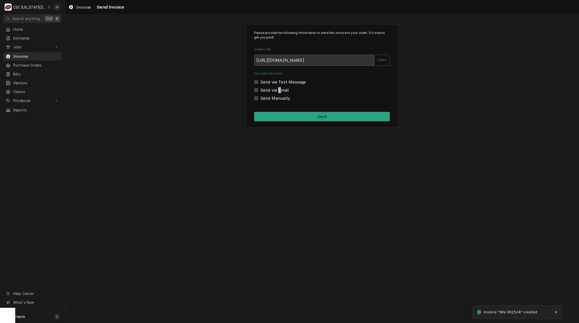
click at [279, 92] on label "Send via Email" at bounding box center [274, 90] width 29 height 6
drag, startPoint x: 279, startPoint y: 92, endPoint x: 251, endPoint y: 91, distance: 28.6
click at [251, 91] on div "Please provide the following information to send this invoice to your client. I…" at bounding box center [322, 76] width 152 height 104
click at [260, 90] on div "Send via Email" at bounding box center [322, 90] width 136 height 6
click at [260, 91] on label "Send via Email" at bounding box center [274, 90] width 29 height 6
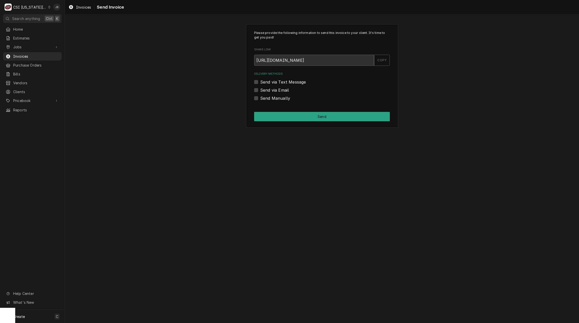
click at [260, 91] on input "Send via Email" at bounding box center [328, 92] width 136 height 11
checkbox input "true"
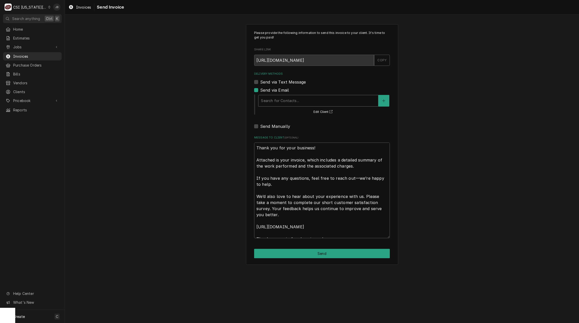
click at [290, 100] on div "Delivery Methods" at bounding box center [318, 100] width 115 height 9
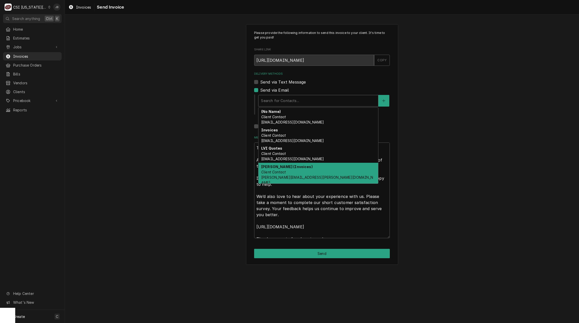
click at [303, 168] on strong "Vicky Stuesse (Invoices)" at bounding box center [286, 167] width 51 height 4
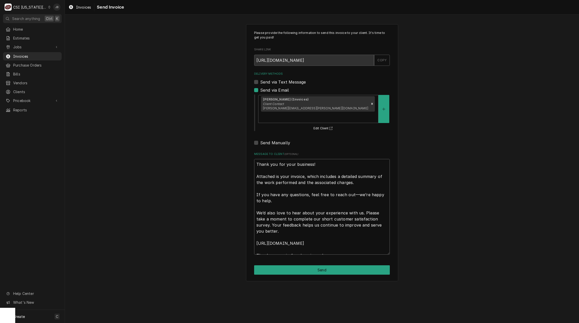
scroll to position [6, 0]
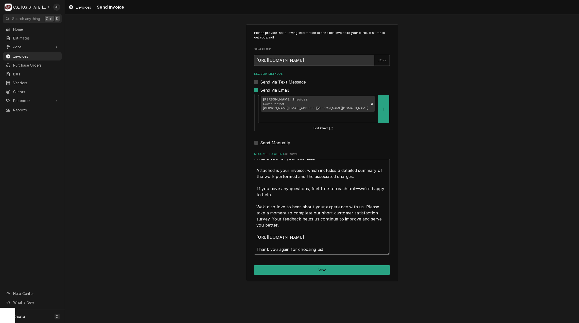
drag, startPoint x: 256, startPoint y: 155, endPoint x: 428, endPoint y: 301, distance: 225.8
click at [427, 301] on div "Please provide the following information to send this invoice to your client. I…" at bounding box center [322, 168] width 514 height 309
type textarea "x"
type textarea "a"
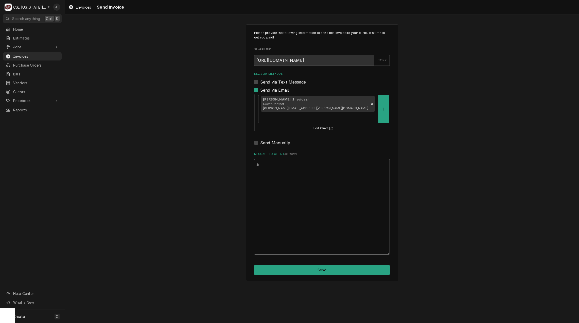
scroll to position [0, 0]
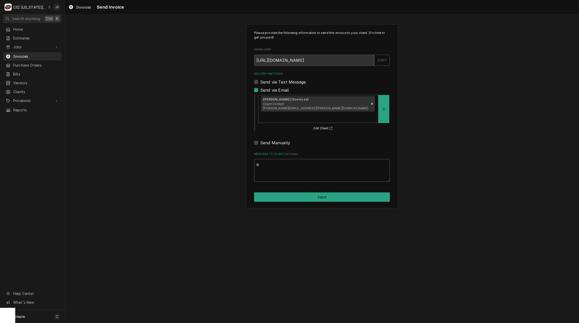
type textarea "x"
type textarea "ap"
type textarea "x"
type textarea "app"
type textarea "x"
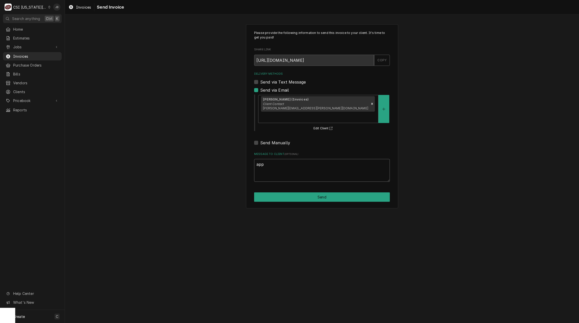
type textarea "appr"
type textarea "x"
type textarea "appro"
type textarea "x"
type textarea "approv"
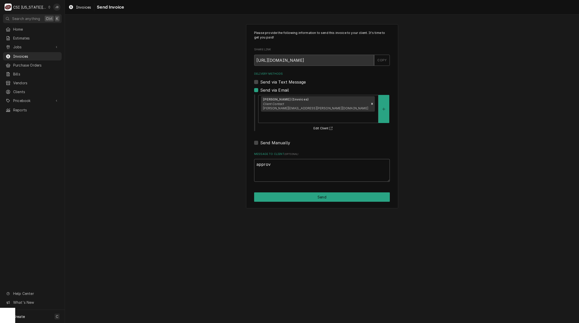
type textarea "x"
type textarea "approve"
type textarea "x"
type textarea "approved"
click at [320, 193] on button "Send" at bounding box center [322, 197] width 136 height 9
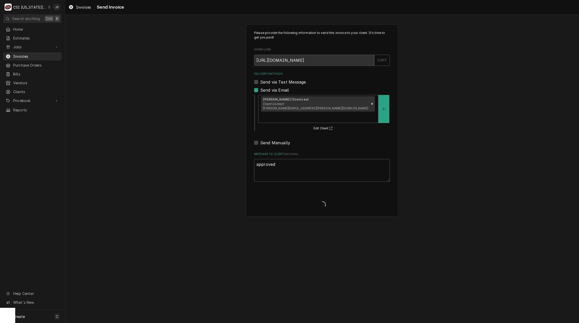
type textarea "x"
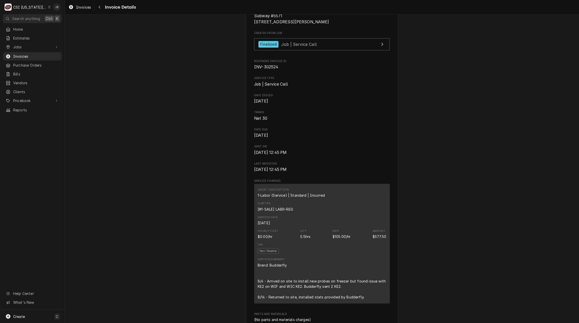
click at [327, 139] on span "[DATE]" at bounding box center [322, 136] width 136 height 6
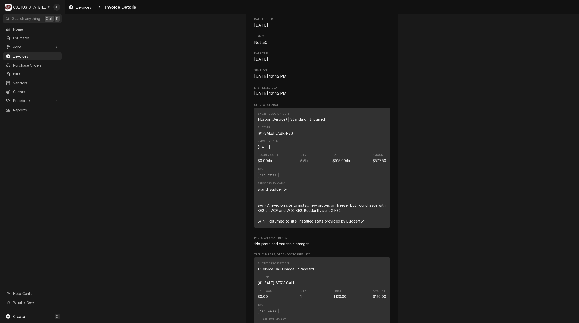
click at [314, 107] on span "Service Charges" at bounding box center [322, 105] width 136 height 4
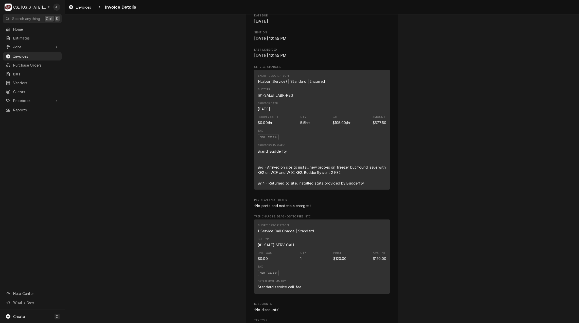
scroll to position [304, 0]
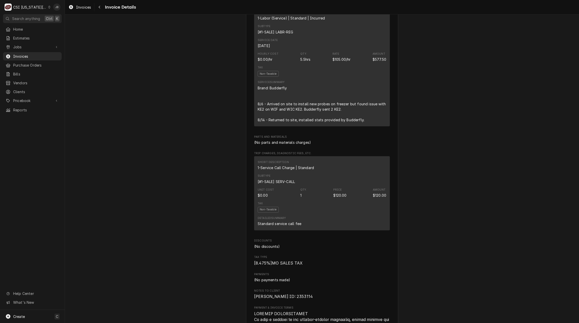
click at [313, 145] on div "(No parts and materials charges)" at bounding box center [322, 142] width 136 height 5
drag, startPoint x: 306, startPoint y: 159, endPoint x: 222, endPoint y: 155, distance: 84.3
click at [222, 155] on div "Outstanding Sender CSI [US_STATE] City CSI Commercial Services Inc1021 [STREET_…" at bounding box center [322, 206] width 514 height 992
drag, startPoint x: 222, startPoint y: 155, endPoint x: 231, endPoint y: 158, distance: 9.5
click at [231, 158] on div "Outstanding Sender CSI [US_STATE] City CSI Commercial Services Inc1021 [STREET_…" at bounding box center [322, 206] width 514 height 992
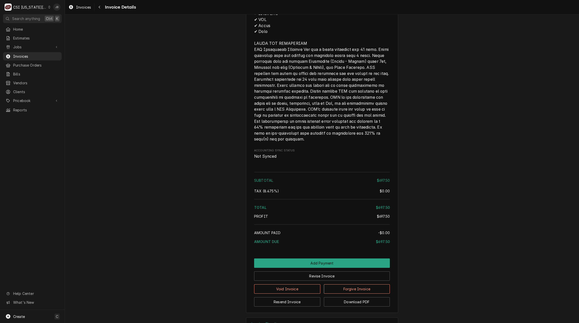
scroll to position [723, 0]
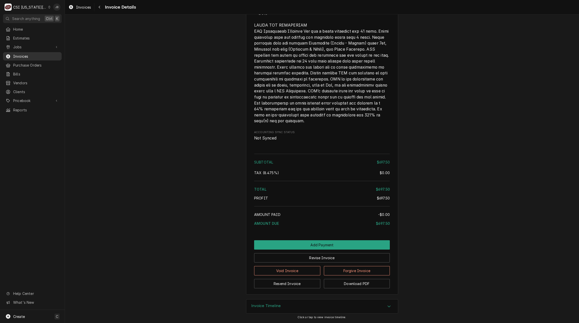
click at [25, 55] on span "Invoices" at bounding box center [36, 56] width 46 height 5
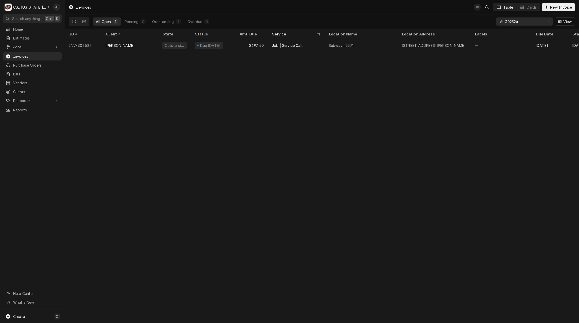
click at [524, 23] on input "302524" at bounding box center [524, 21] width 38 height 8
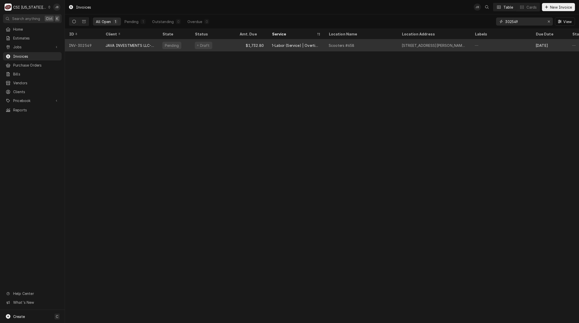
type input "302549"
click at [271, 46] on div "1-Labor (Service) | Overtime | Incurred" at bounding box center [296, 45] width 57 height 12
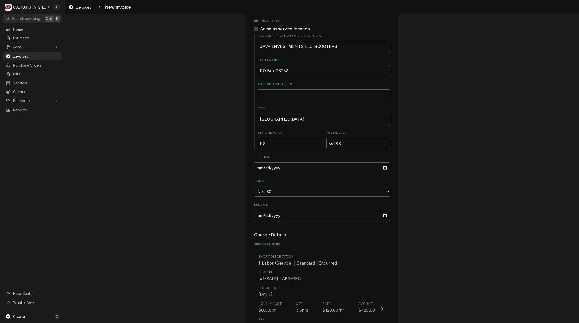
scroll to position [253, 0]
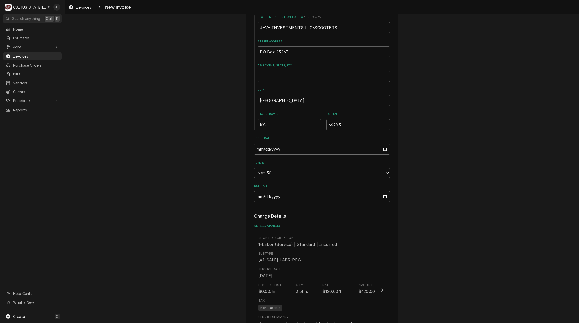
click at [384, 148] on input "[DATE]" at bounding box center [322, 149] width 136 height 11
type textarea "x"
type input "[DATE]"
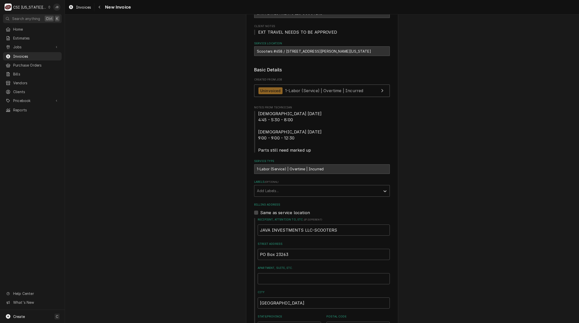
scroll to position [0, 0]
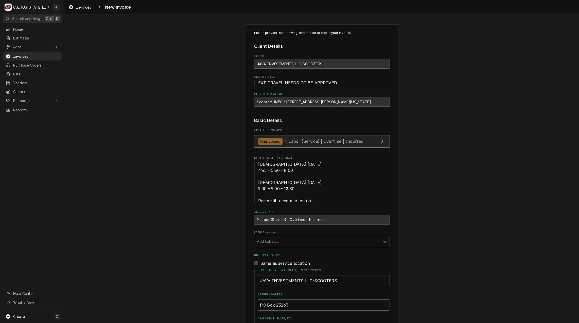
click at [318, 145] on link "Uninvoiced 1-Labor (Service) | Overtime | Incurred" at bounding box center [322, 141] width 136 height 12
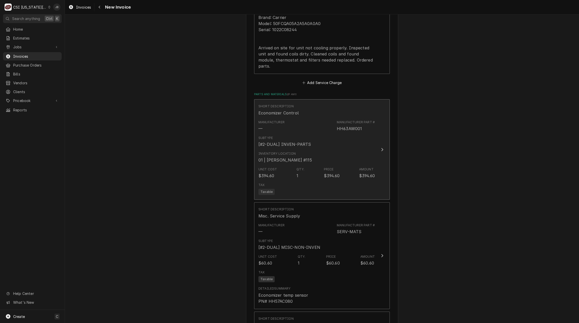
scroll to position [735, 0]
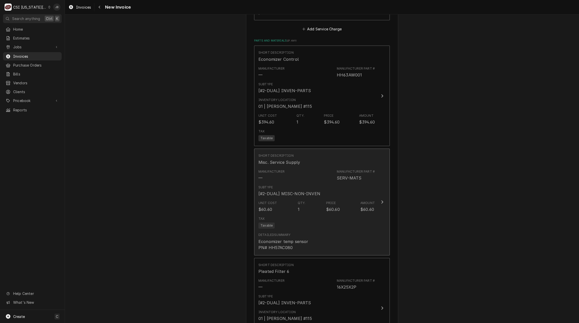
click at [345, 199] on div "Unit Cost $60.60 Qty. 1 Price $60.60 Amount $60.60" at bounding box center [316, 207] width 116 height 16
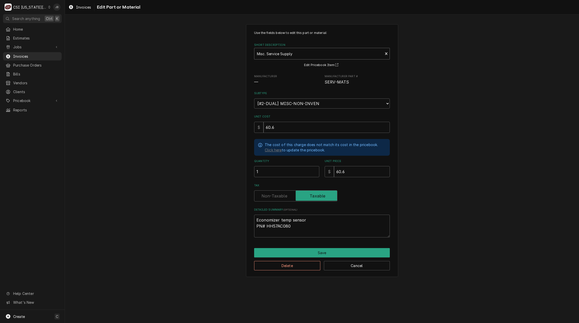
type textarea "x"
click at [305, 52] on div "Short Description" at bounding box center [318, 53] width 123 height 9
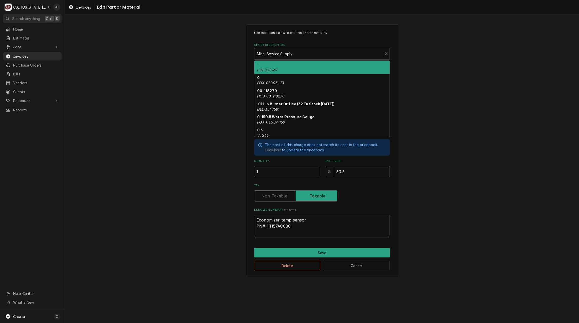
paste input "HH57AC080"
type input "HH57AC080"
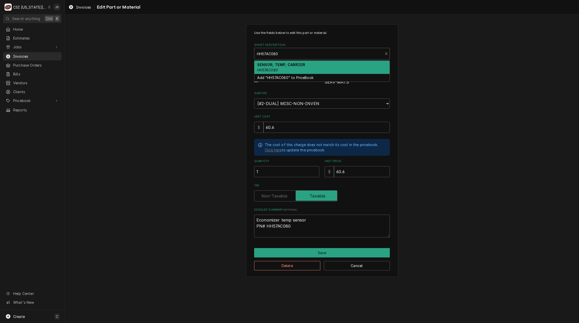
click at [288, 64] on strong "SENSOR, TEMP, CARRIER" at bounding box center [281, 65] width 48 height 4
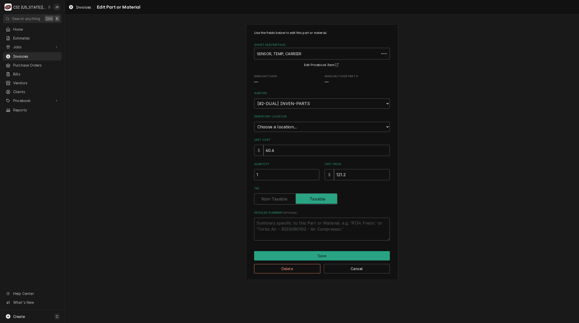
type textarea "x"
click at [285, 123] on select "Choose a location... 00 | KC WAREHOUSE 00 | MAIN WAREHOUSE 01 | BRIAN BREAZIER …" at bounding box center [322, 127] width 136 height 10
select select "2790"
click at [254, 122] on select "Choose a location... 00 | KC WAREHOUSE 00 | MAIN WAREHOUSE 01 | BRIAN BREAZIER …" at bounding box center [322, 127] width 136 height 10
click at [300, 255] on button "Save" at bounding box center [322, 255] width 136 height 9
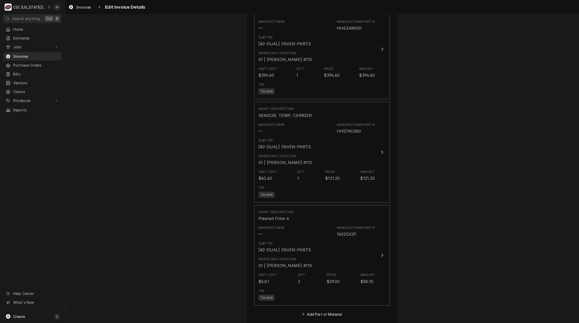
scroll to position [811, 0]
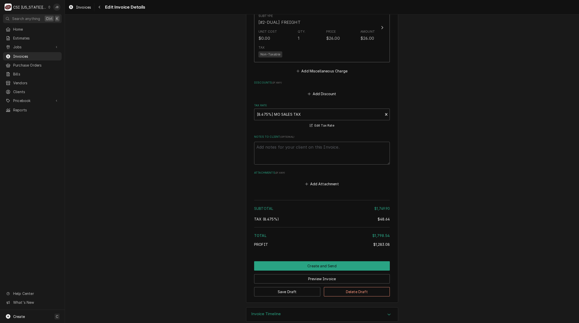
scroll to position [1210, 0]
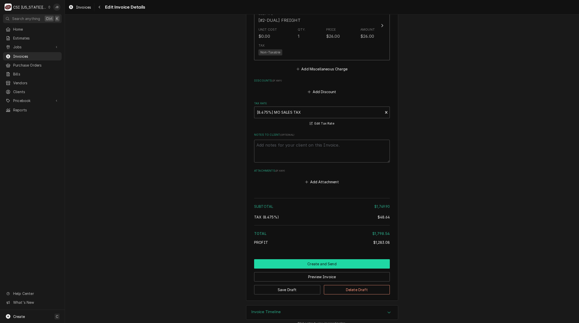
click at [298, 260] on button "Create and Send" at bounding box center [322, 264] width 136 height 9
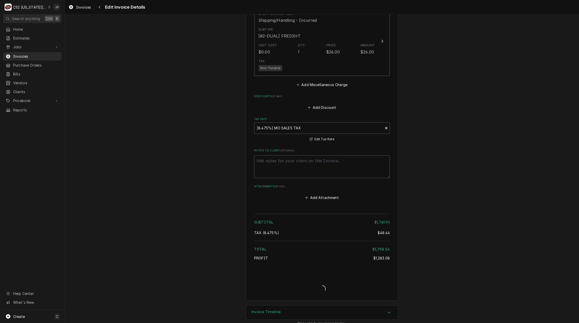
type textarea "x"
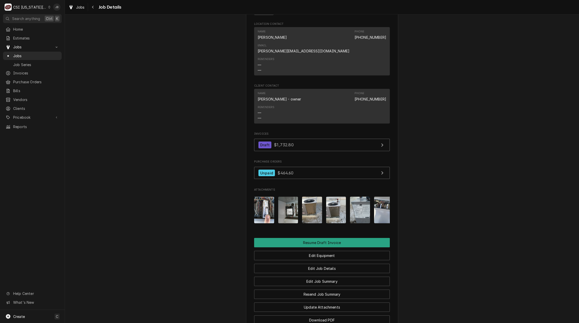
scroll to position [330, 0]
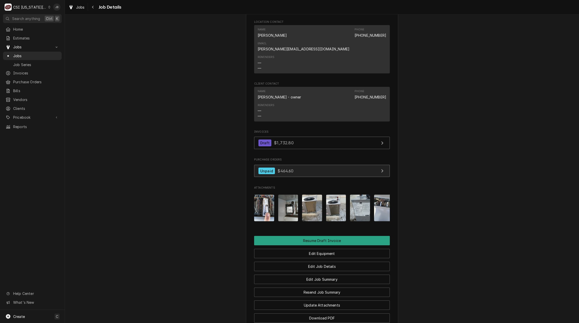
click at [306, 168] on link "Unpaid $464.60" at bounding box center [322, 171] width 136 height 12
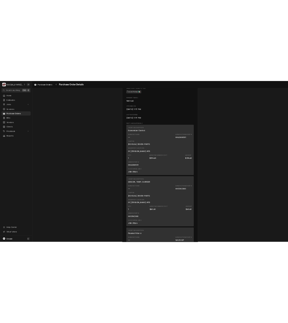
scroll to position [355, 0]
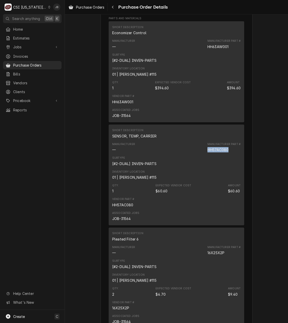
drag, startPoint x: 230, startPoint y: 167, endPoint x: 193, endPoint y: 167, distance: 37.8
click at [193, 154] on div "Manufacturer — Manufacturer Part # HH57AC080" at bounding box center [176, 148] width 129 height 14
copy div "HH57AC080"
click at [49, 217] on div "Home Estimates Jobs Jobs Job Series Invoices Purchase Orders Bills Vendors Clie…" at bounding box center [32, 167] width 65 height 285
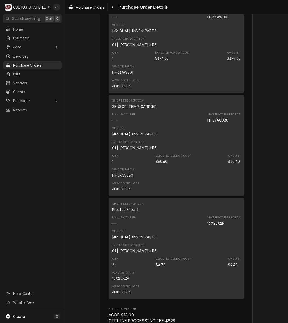
scroll to position [431, 0]
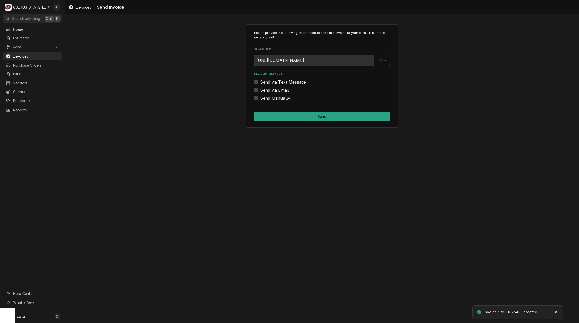
click at [278, 90] on label "Send via Email" at bounding box center [274, 90] width 29 height 6
click at [278, 90] on input "Send via Email" at bounding box center [328, 92] width 136 height 11
checkbox input "true"
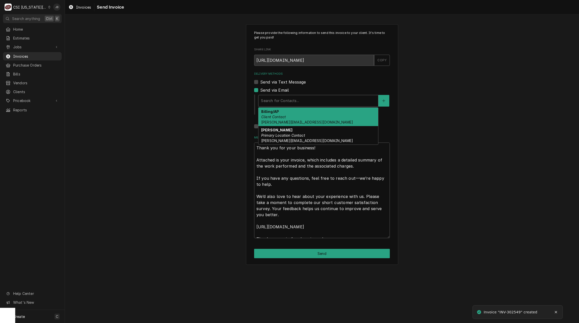
click at [294, 99] on div "Delivery Methods" at bounding box center [318, 100] width 115 height 9
click at [295, 117] on div "Billing/AP Client Contact [PERSON_NAME][EMAIL_ADDRESS][DOMAIN_NAME]" at bounding box center [318, 117] width 120 height 19
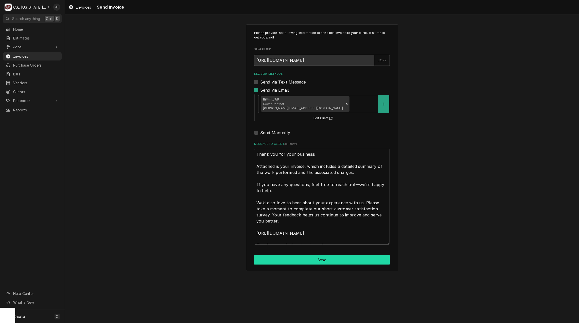
click at [309, 261] on button "Send" at bounding box center [322, 260] width 136 height 9
type textarea "x"
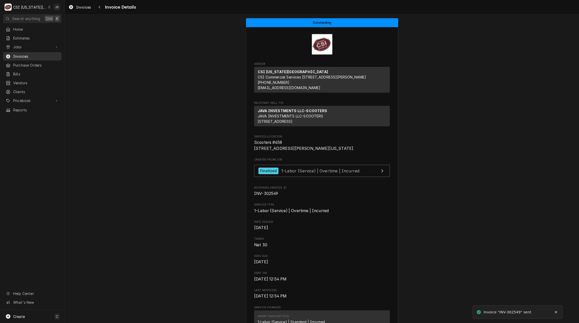
click at [27, 56] on span "Invoices" at bounding box center [36, 56] width 46 height 5
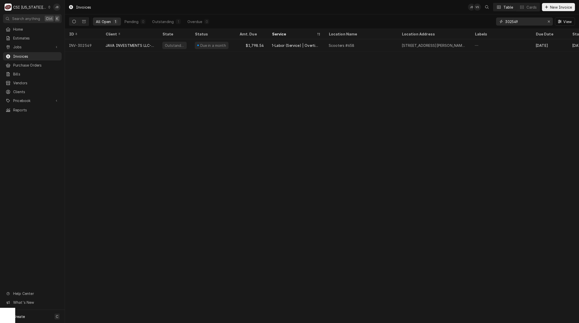
click at [523, 22] on input "302549" at bounding box center [524, 21] width 38 height 8
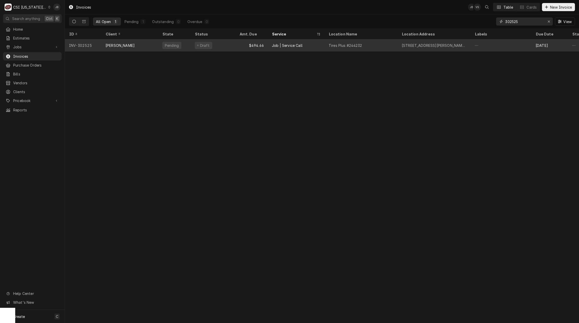
type input "302525"
click at [283, 47] on div "Job | Service Call" at bounding box center [296, 45] width 57 height 12
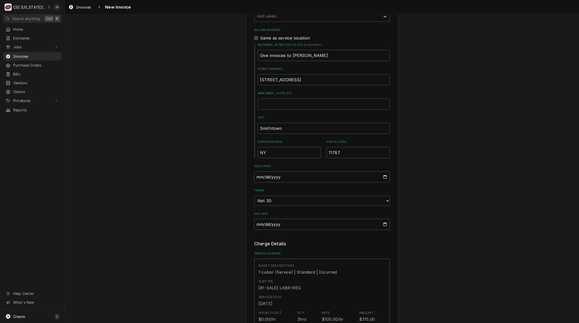
scroll to position [380, 0]
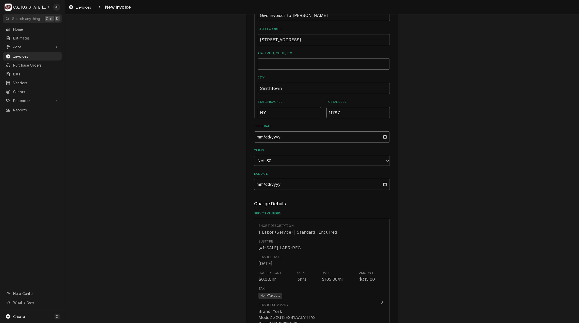
click at [386, 142] on input "2025-08-15" at bounding box center [322, 137] width 136 height 11
click at [386, 138] on input "2025-08-15" at bounding box center [322, 137] width 136 height 11
click at [382, 137] on input "2025-08-15" at bounding box center [322, 137] width 136 height 11
type textarea "x"
type input "2025-08-29"
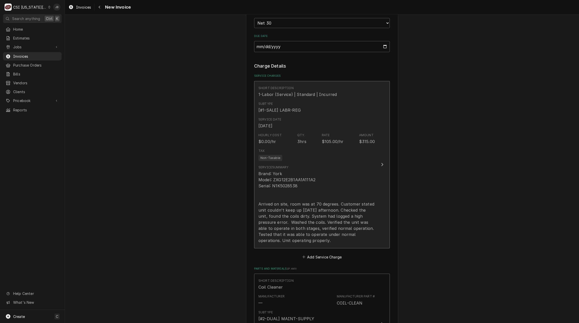
scroll to position [558, 0]
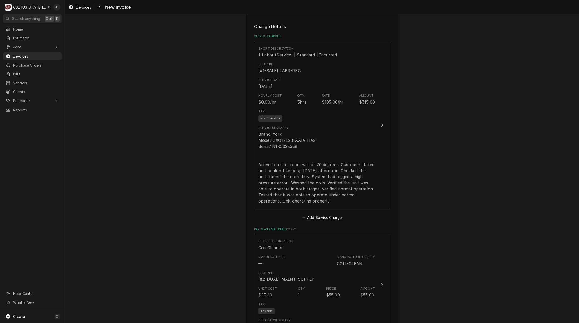
click at [449, 224] on div "Please provide the following information to create your invoice: Client Details…" at bounding box center [322, 76] width 514 height 1229
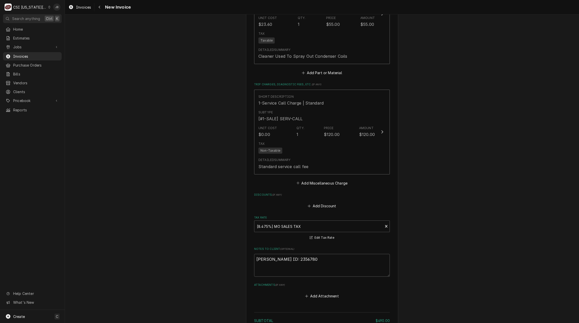
scroll to position [938, 0]
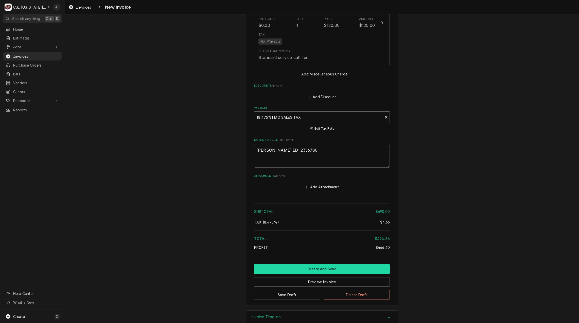
click at [308, 271] on button "Create and Send" at bounding box center [322, 269] width 136 height 9
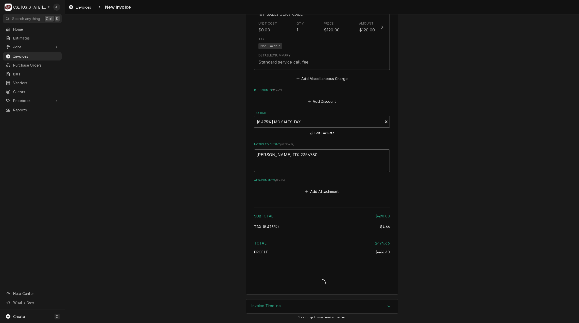
type textarea "x"
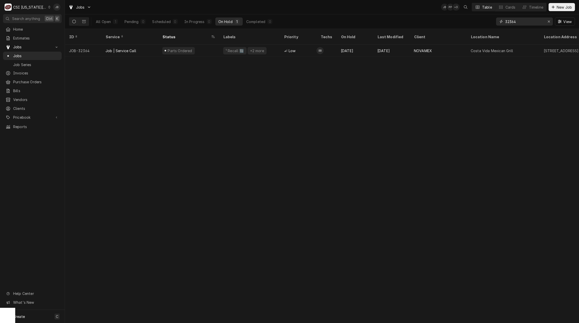
drag, startPoint x: 528, startPoint y: 21, endPoint x: 510, endPoint y: 22, distance: 18.0
click at [510, 22] on input "32364" at bounding box center [524, 21] width 38 height 8
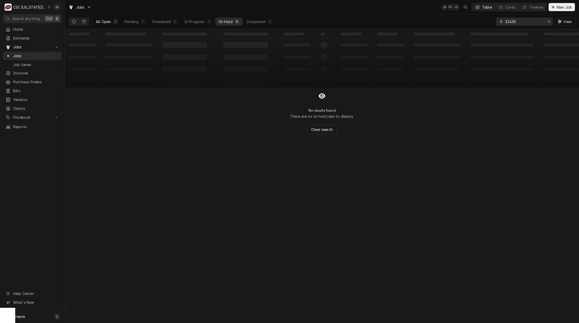
type input "32435"
click at [117, 24] on button "All Open 1" at bounding box center [107, 21] width 28 height 8
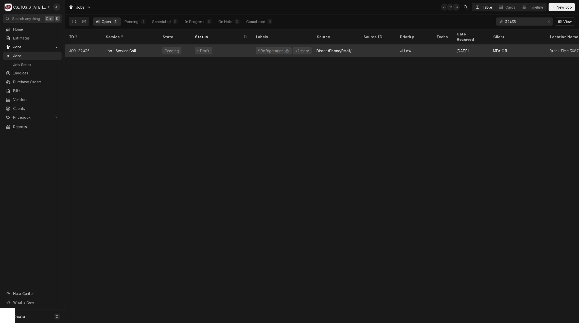
click at [245, 48] on div "Draft" at bounding box center [221, 51] width 61 height 12
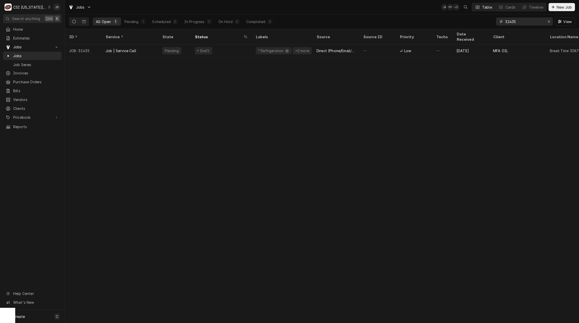
drag, startPoint x: 532, startPoint y: 23, endPoint x: 480, endPoint y: 20, distance: 52.5
click at [482, 20] on div "All Open 1 Pending 1 Scheduled 0 In Progress 0 On Hold 0 Completed 0 32435 View" at bounding box center [322, 21] width 506 height 14
paste input "[STREET_ADDRESS]"
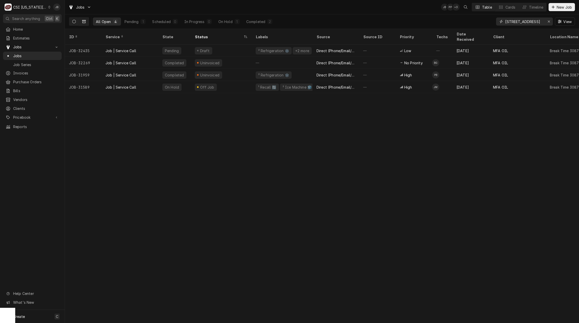
type input "[STREET_ADDRESS]"
click at [85, 22] on icon "Dynamic Content Wrapper" at bounding box center [84, 21] width 4 height 3
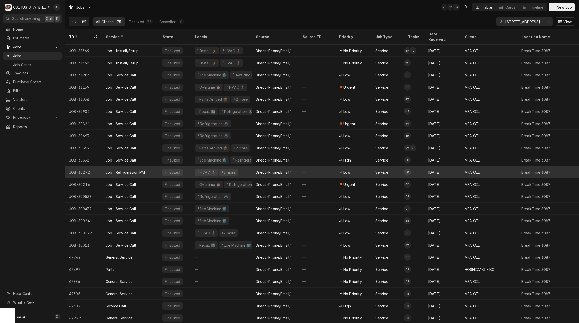
click at [134, 170] on div "Job | Refrigeration PM" at bounding box center [125, 172] width 40 height 5
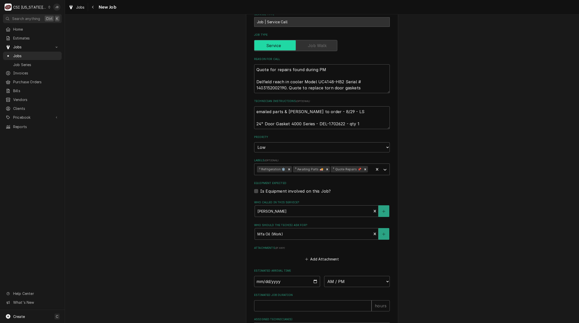
scroll to position [304, 0]
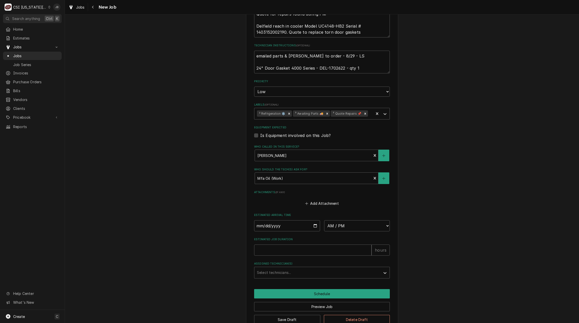
click at [302, 312] on div "Save Draft Delete Draft" at bounding box center [322, 318] width 136 height 13
click at [304, 302] on button "Preview Job" at bounding box center [322, 306] width 136 height 9
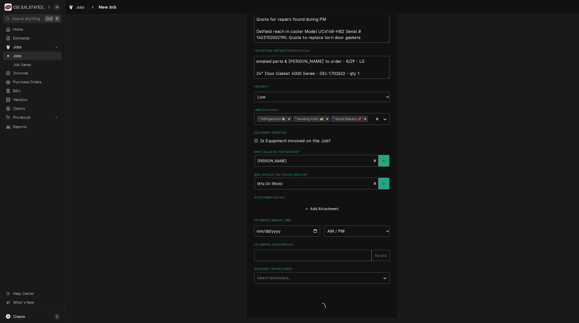
scroll to position [286, 0]
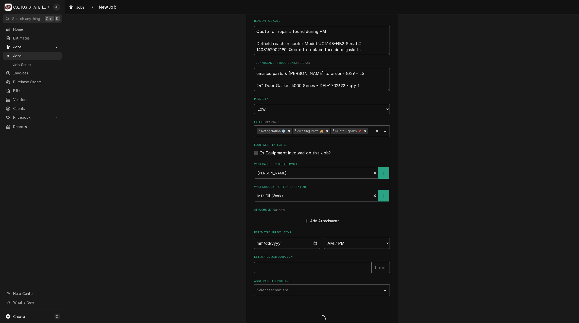
type textarea "x"
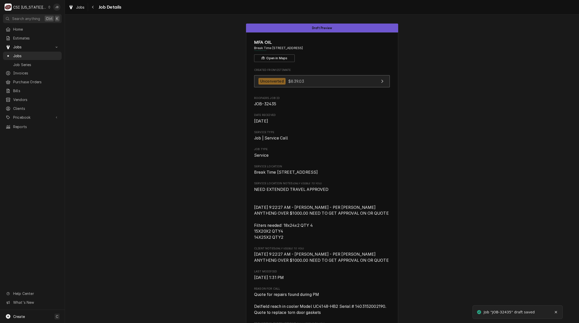
click at [316, 82] on link "Unconverted $839.03" at bounding box center [322, 81] width 136 height 12
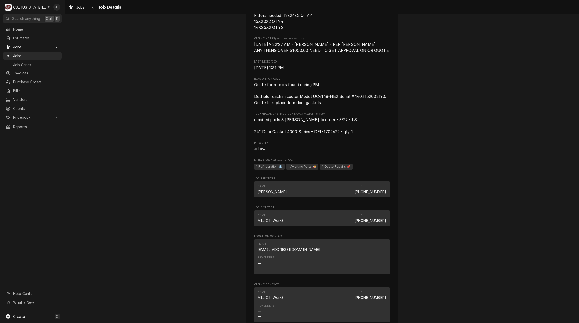
scroll to position [150, 0]
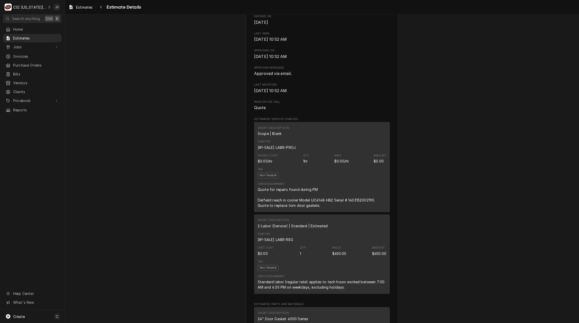
scroll to position [228, 0]
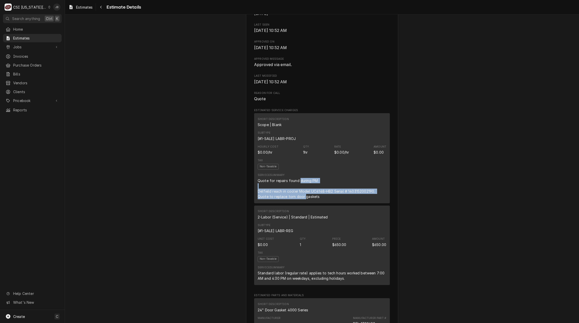
drag, startPoint x: 297, startPoint y: 195, endPoint x: 304, endPoint y: 217, distance: 22.7
click at [304, 201] on div "Service Summary Quote for repairs found during PM Delfield reach in cooler Mode…" at bounding box center [322, 187] width 129 height 30
click at [491, 216] on div "Approved and Unconverted Sender CSI Kansas City CSI Commercial Services Inc1021…" at bounding box center [322, 318] width 514 height 1065
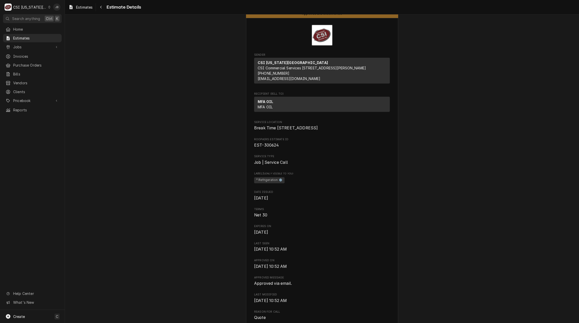
scroll to position [0, 0]
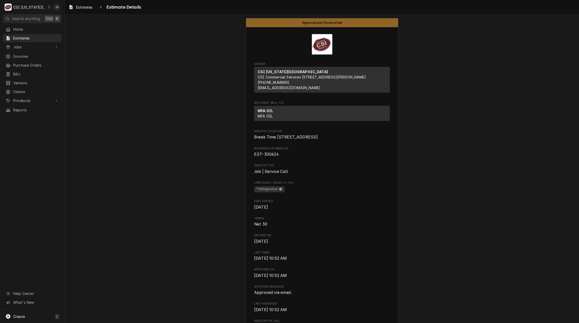
drag, startPoint x: 288, startPoint y: 148, endPoint x: 247, endPoint y: 151, distance: 40.6
copy span "204 S Highway 71"
click at [348, 140] on span "Break Time 3087 204 S Highway 71 Savannah, MO 64485" at bounding box center [322, 137] width 136 height 6
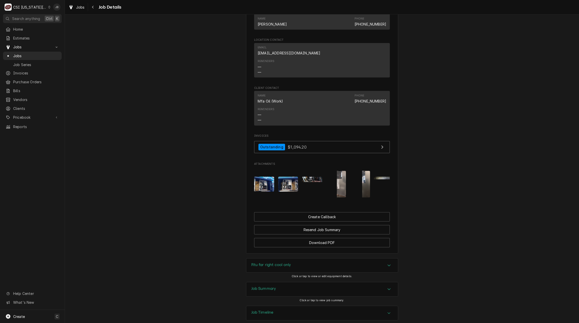
scroll to position [452, 0]
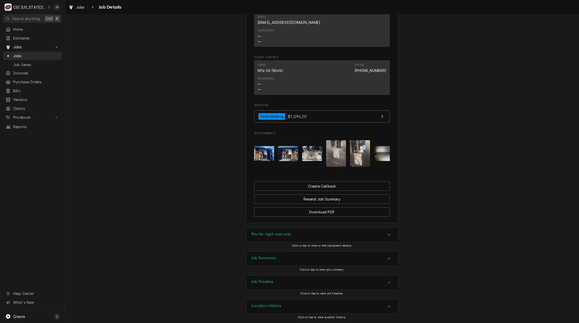
click at [276, 258] on div "Job Summary" at bounding box center [322, 259] width 152 height 14
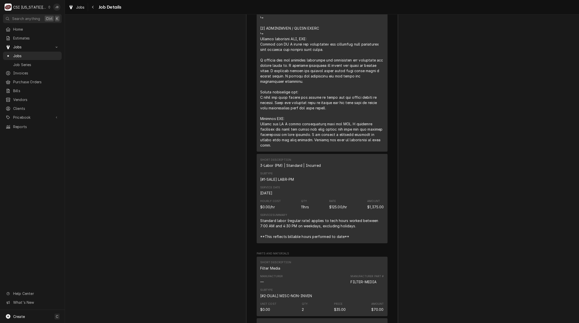
scroll to position [2531, 0]
drag, startPoint x: 288, startPoint y: 151, endPoint x: 335, endPoint y: 150, distance: 46.9
drag, startPoint x: 335, startPoint y: 150, endPoint x: 348, endPoint y: 154, distance: 12.7
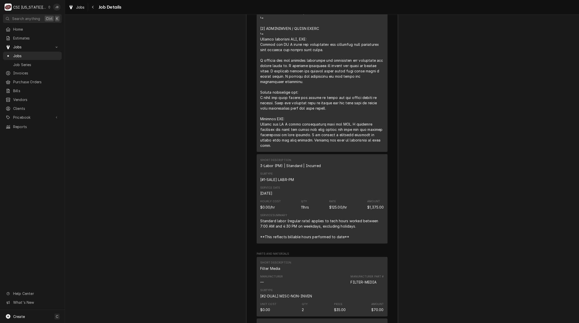
drag, startPoint x: 350, startPoint y: 157, endPoint x: 251, endPoint y: 146, distance: 99.7
drag, startPoint x: 251, startPoint y: 146, endPoint x: 222, endPoint y: 149, distance: 29.7
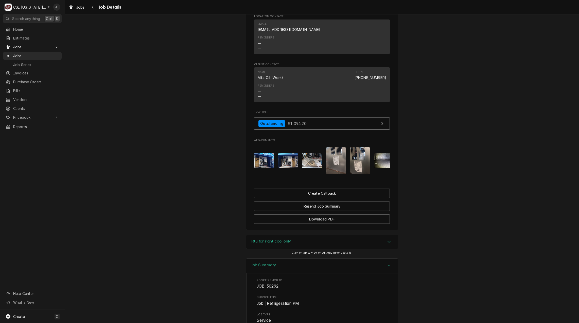
scroll to position [376, 0]
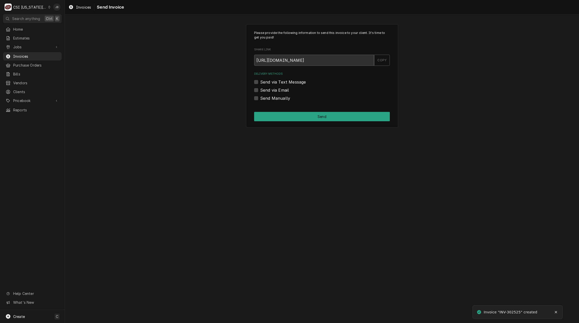
click at [261, 93] on label "Send via Email" at bounding box center [274, 90] width 29 height 6
click at [261, 93] on input "Send via Email" at bounding box center [328, 92] width 136 height 11
checkbox input "true"
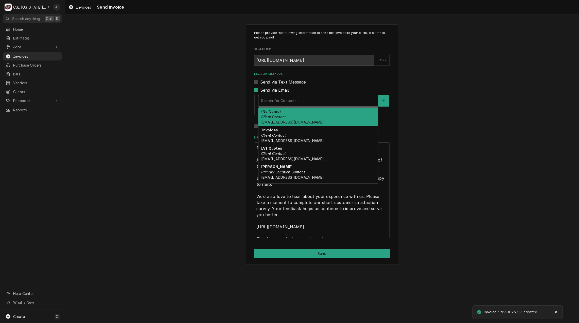
drag, startPoint x: 291, startPoint y: 101, endPoint x: 294, endPoint y: 104, distance: 4.8
click at [291, 100] on div "Delivery Methods" at bounding box center [318, 100] width 115 height 9
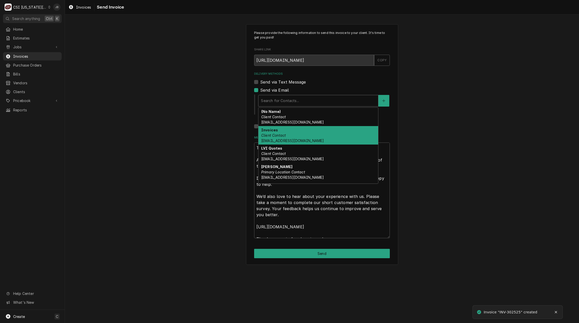
click at [299, 137] on div "Invoices Client Contact [EMAIL_ADDRESS][DOMAIN_NAME]" at bounding box center [318, 135] width 120 height 19
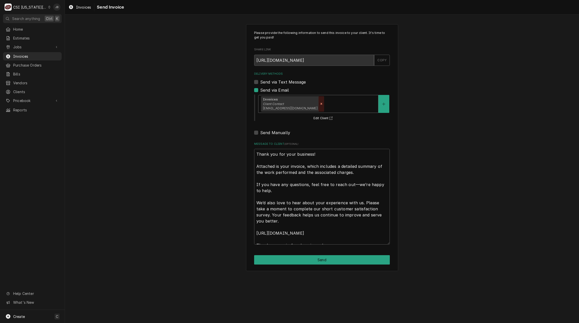
click at [320, 104] on icon "Remove [object Object]" at bounding box center [321, 104] width 2 height 2
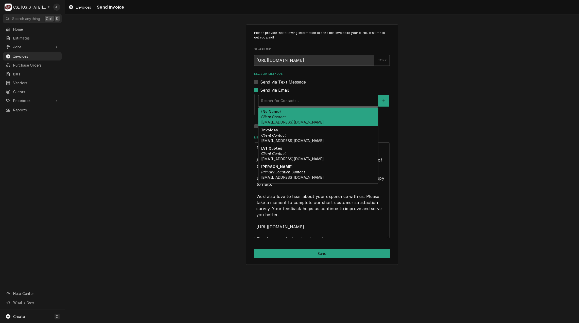
click at [310, 104] on div "Delivery Methods" at bounding box center [318, 100] width 115 height 9
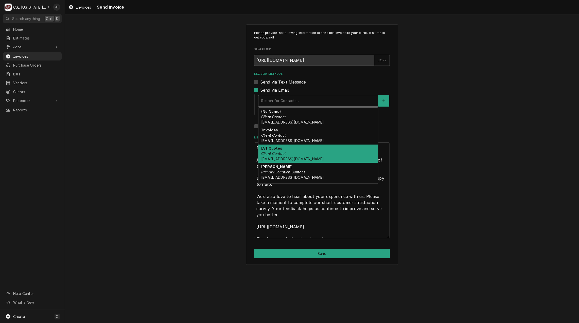
scroll to position [16, 0]
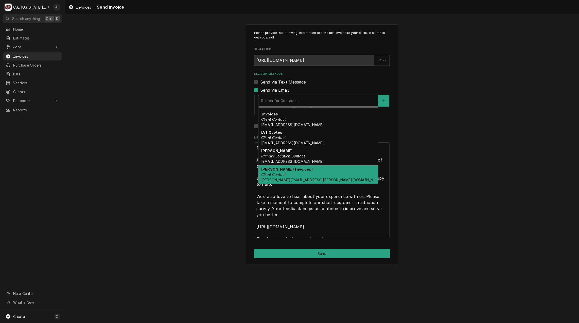
click at [296, 173] on div "[PERSON_NAME] (Invoices) Client Contact [PERSON_NAME][EMAIL_ADDRESS][PERSON_NAM…" at bounding box center [318, 178] width 120 height 24
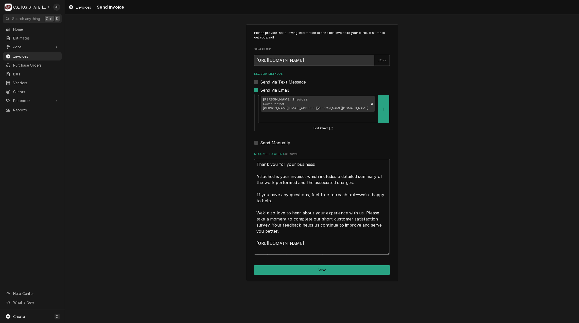
scroll to position [6, 0]
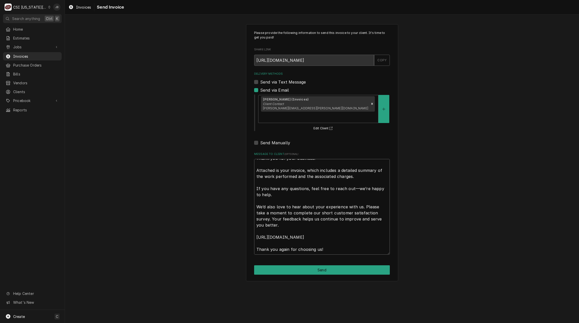
drag, startPoint x: 257, startPoint y: 155, endPoint x: 444, endPoint y: 307, distance: 241.0
click at [445, 306] on div "Please provide the following information to send this invoice to your client. I…" at bounding box center [322, 168] width 514 height 309
type textarea "x"
type textarea "a"
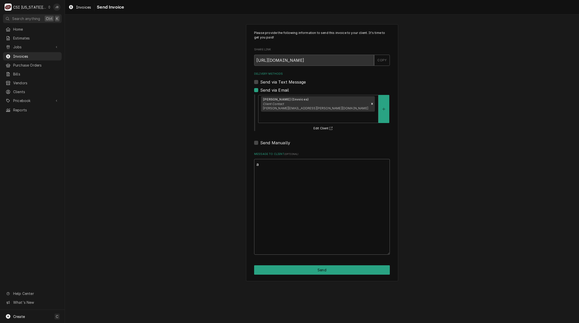
scroll to position [0, 0]
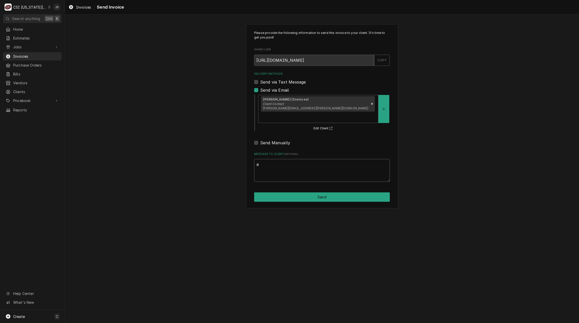
type textarea "x"
type textarea "ap"
type textarea "x"
type textarea "app"
type textarea "x"
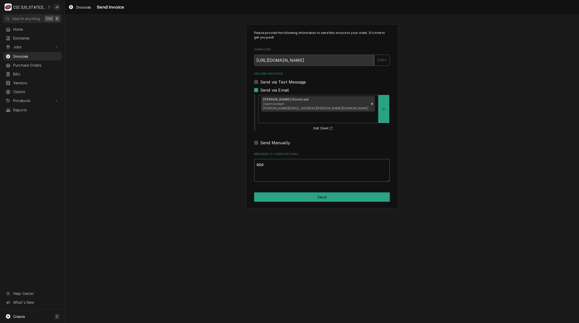
type textarea "appr"
type textarea "x"
type textarea "appro"
type textarea "x"
type textarea "approv"
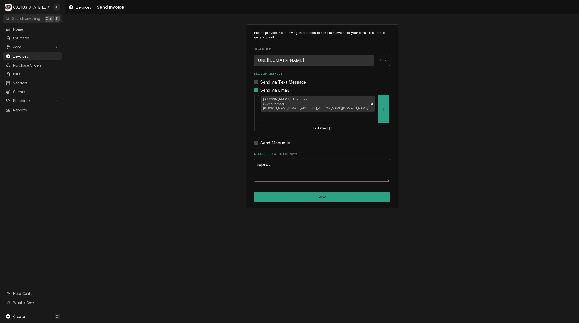
type textarea "x"
type textarea "approve"
type textarea "x"
type textarea "approved"
type textarea "x"
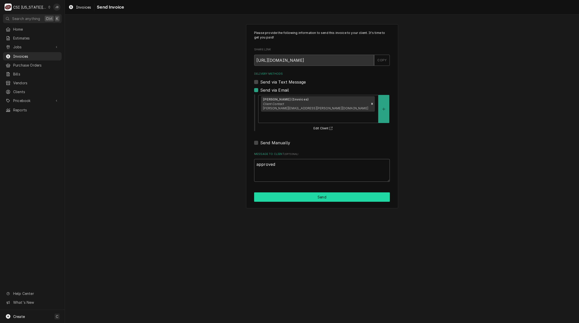
type textarea "approved"
click at [267, 193] on button "Send" at bounding box center [322, 197] width 136 height 9
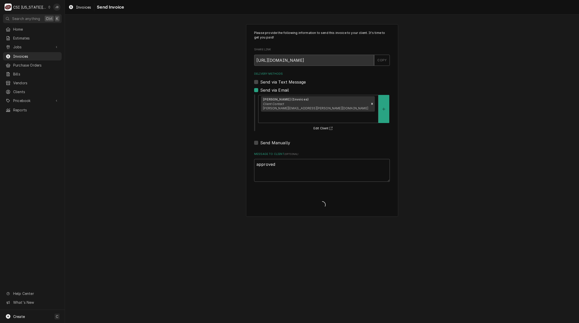
type textarea "x"
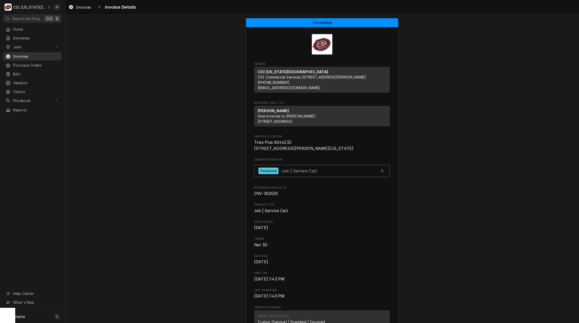
click at [45, 55] on span "Invoices" at bounding box center [36, 56] width 46 height 5
